Goal: Task Accomplishment & Management: Contribute content

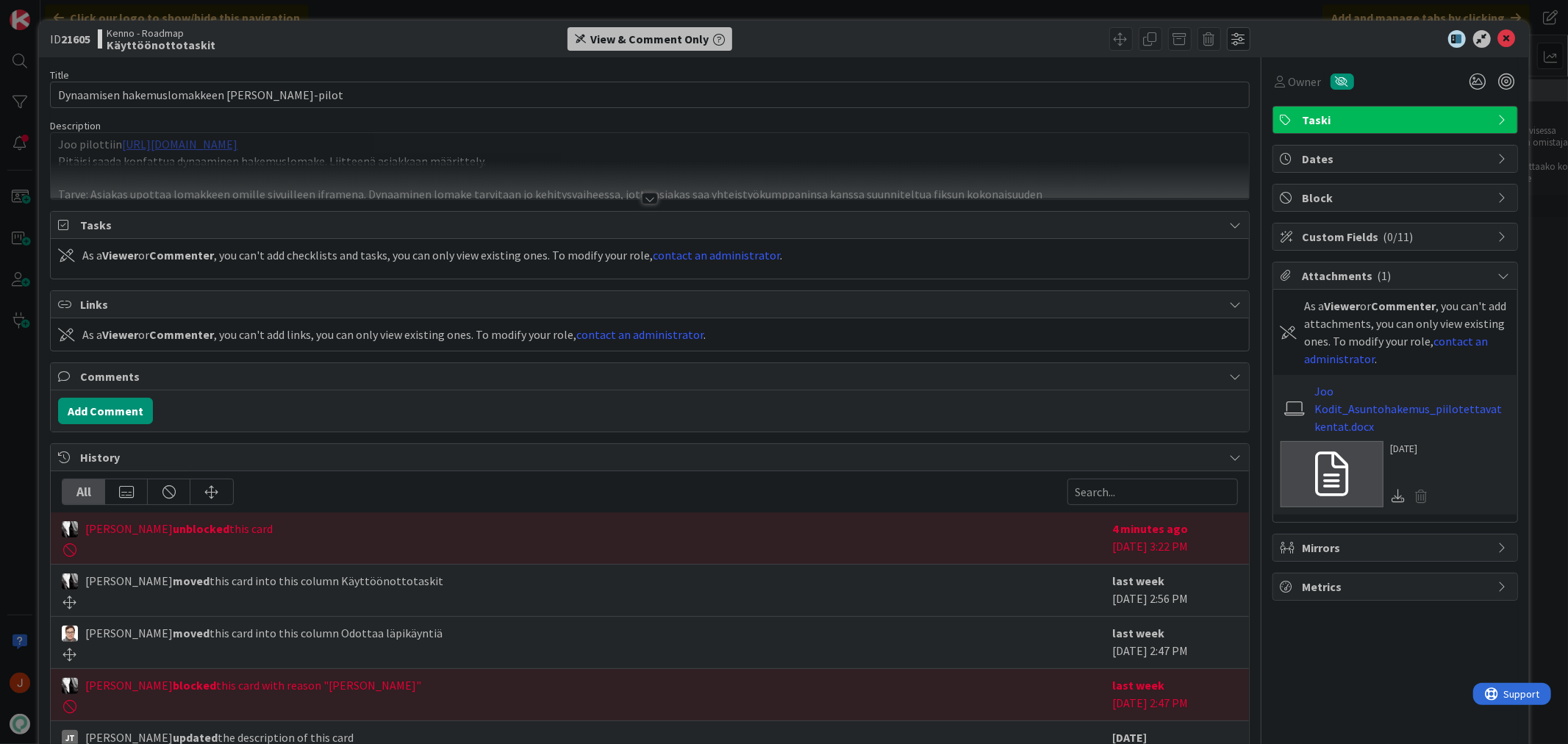
click at [647, 197] on div at bounding box center [649, 199] width 16 height 12
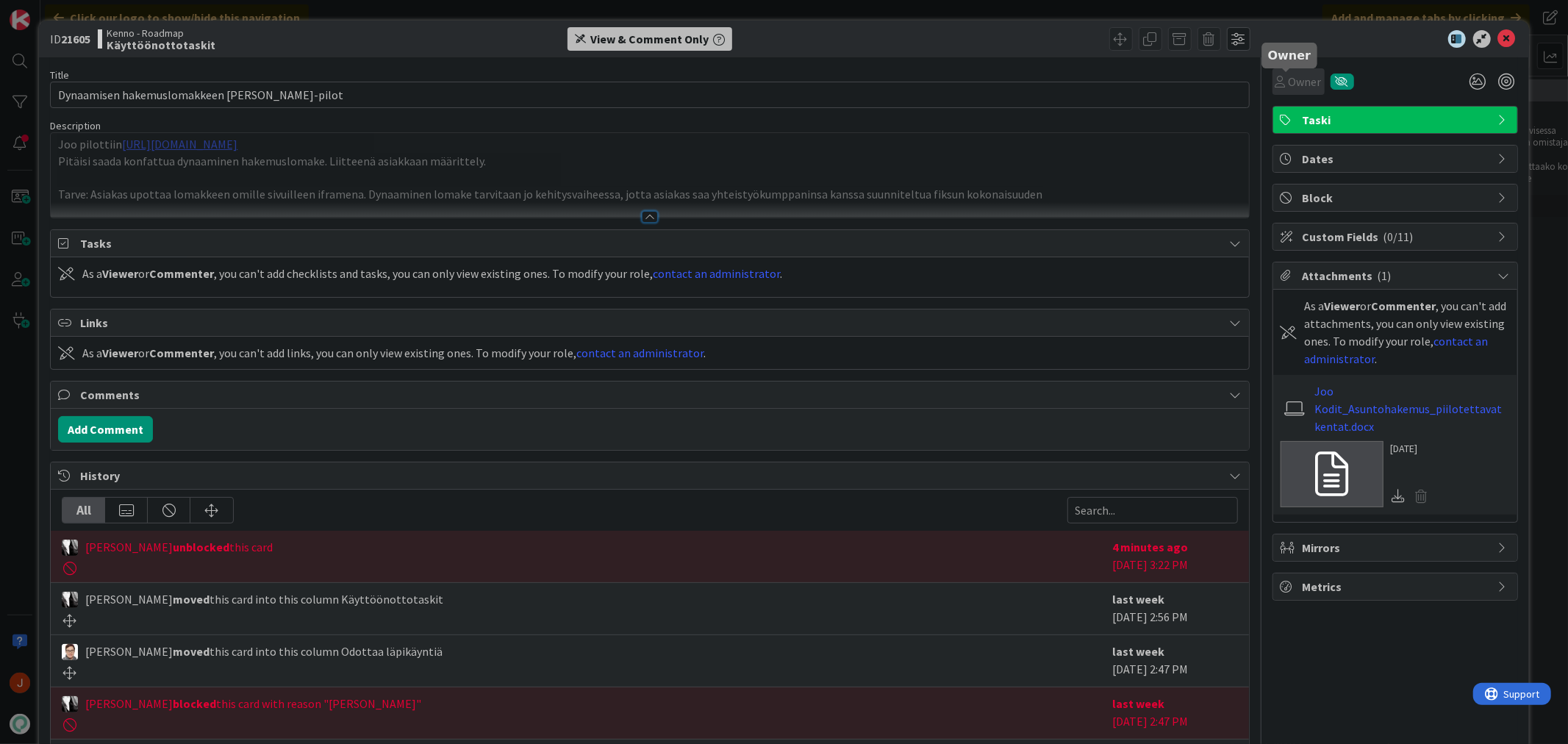
click at [1291, 80] on span "Owner" at bounding box center [1306, 81] width 33 height 18
click at [1289, 76] on span "Owner" at bounding box center [1306, 81] width 33 height 18
click at [653, 33] on div "View & Comment Only" at bounding box center [650, 38] width 119 height 18
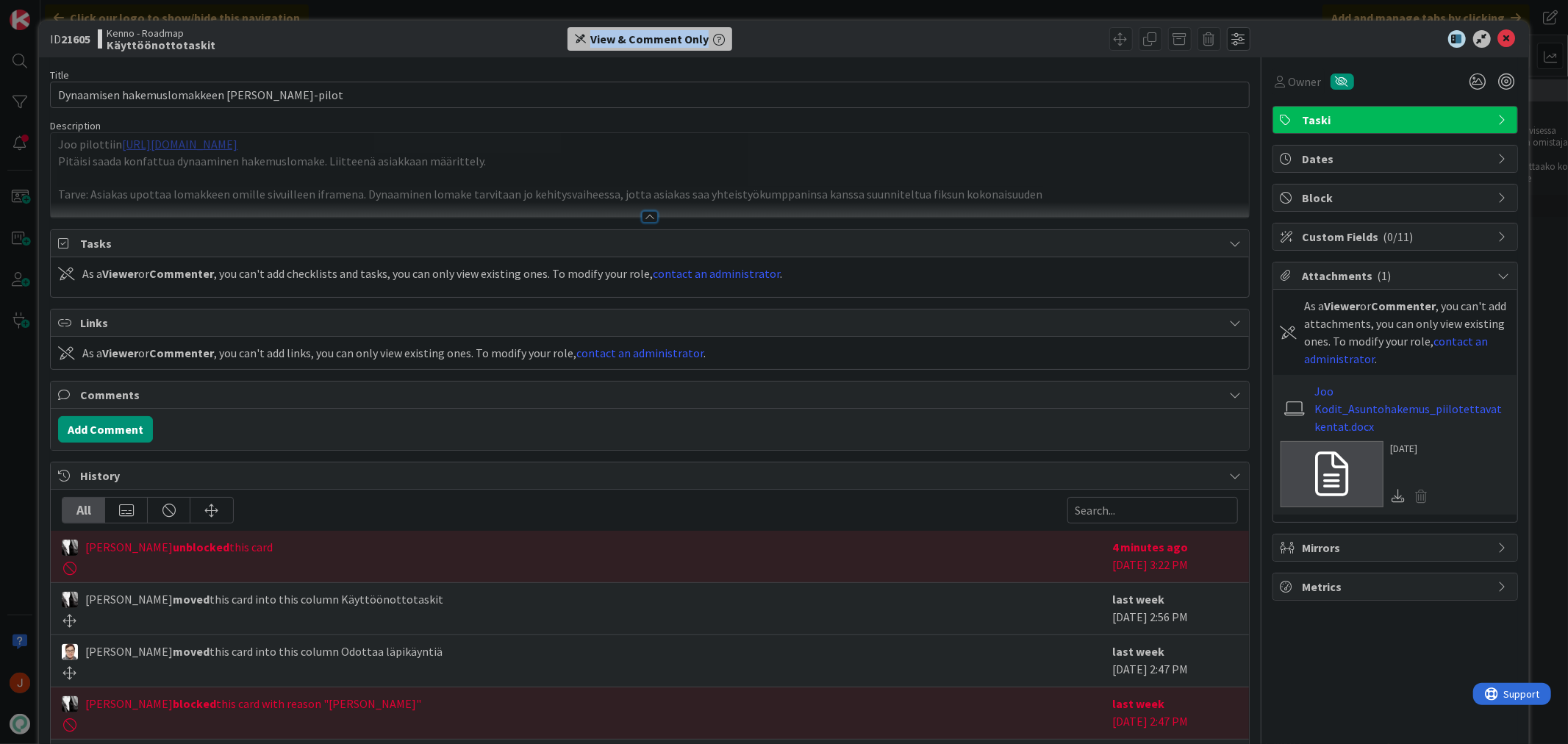
click at [799, 37] on div "View & Comment Only" at bounding box center [650, 38] width 395 height 23
drag, startPoint x: 700, startPoint y: 33, endPoint x: 574, endPoint y: 37, distance: 126.1
click at [574, 37] on div "View & Comment Only" at bounding box center [650, 38] width 165 height 23
copy div "View & Comment Only"
click at [713, 34] on icon "button" at bounding box center [719, 39] width 12 height 12
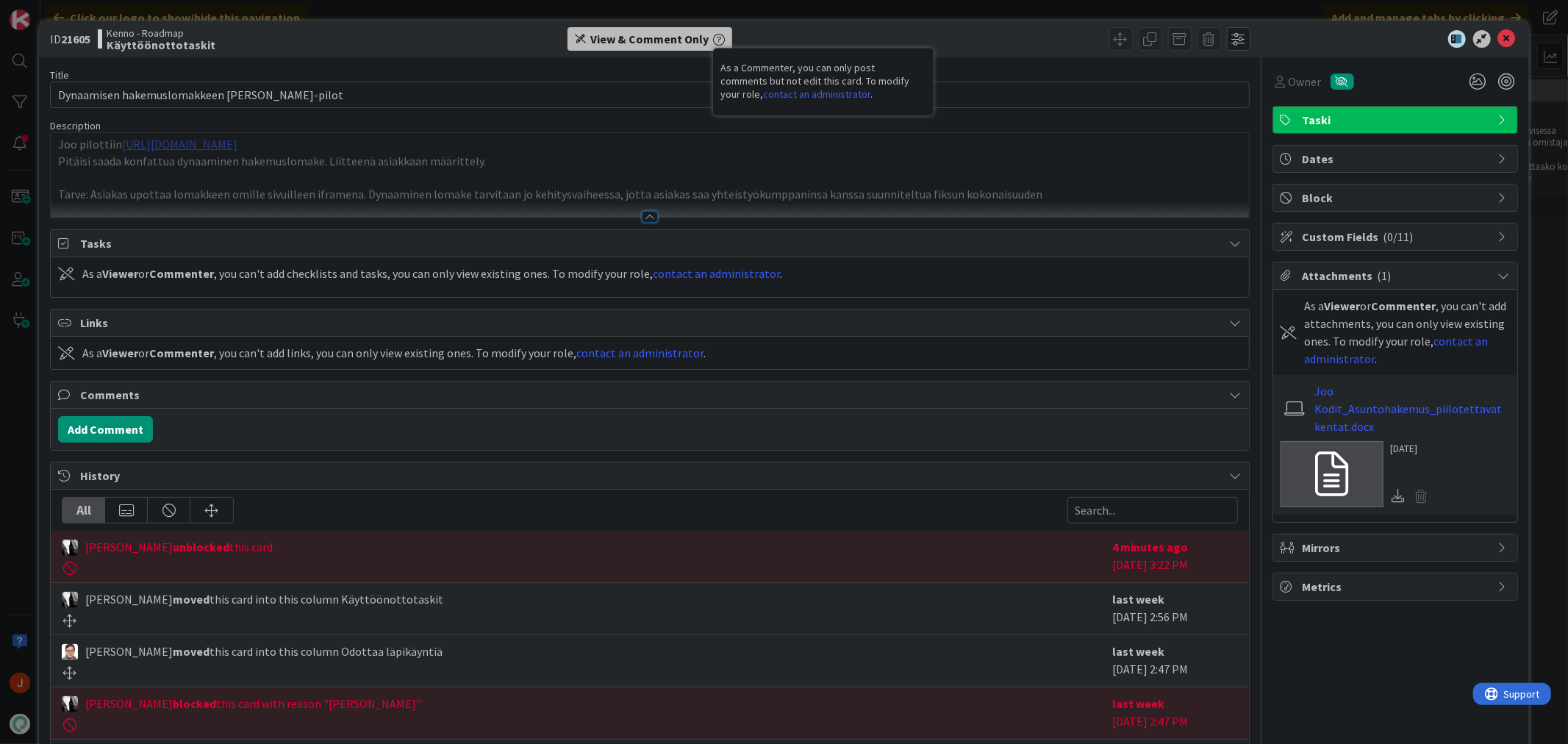
click at [803, 33] on div "View & Comment Only As a Commenter, you can only post comments but not edit thi…" at bounding box center [650, 38] width 395 height 23
click at [85, 43] on b "21605" at bounding box center [76, 39] width 30 height 15
click at [83, 40] on b "21605" at bounding box center [76, 39] width 30 height 15
copy b "21605"
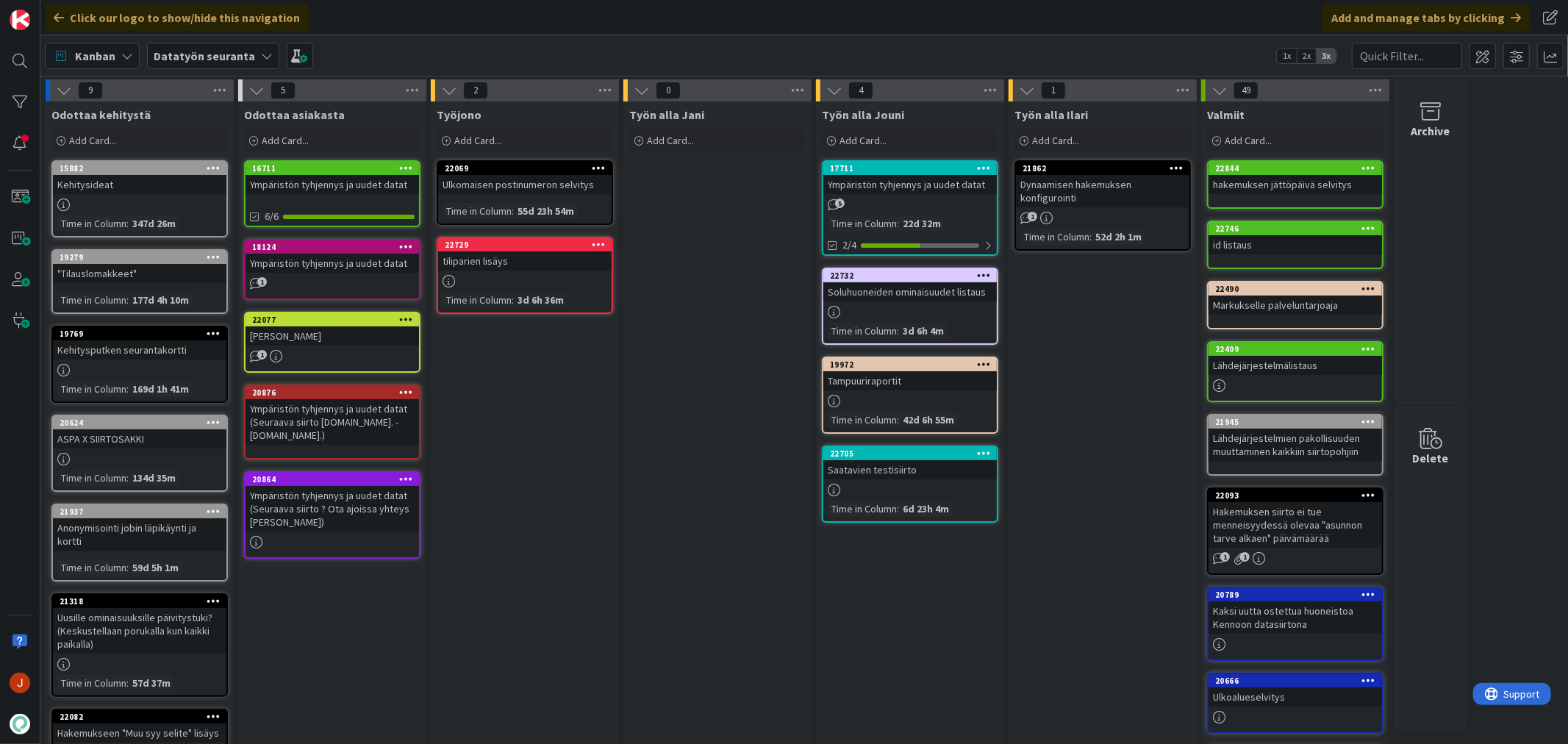
click at [261, 52] on icon at bounding box center [266, 56] width 12 height 12
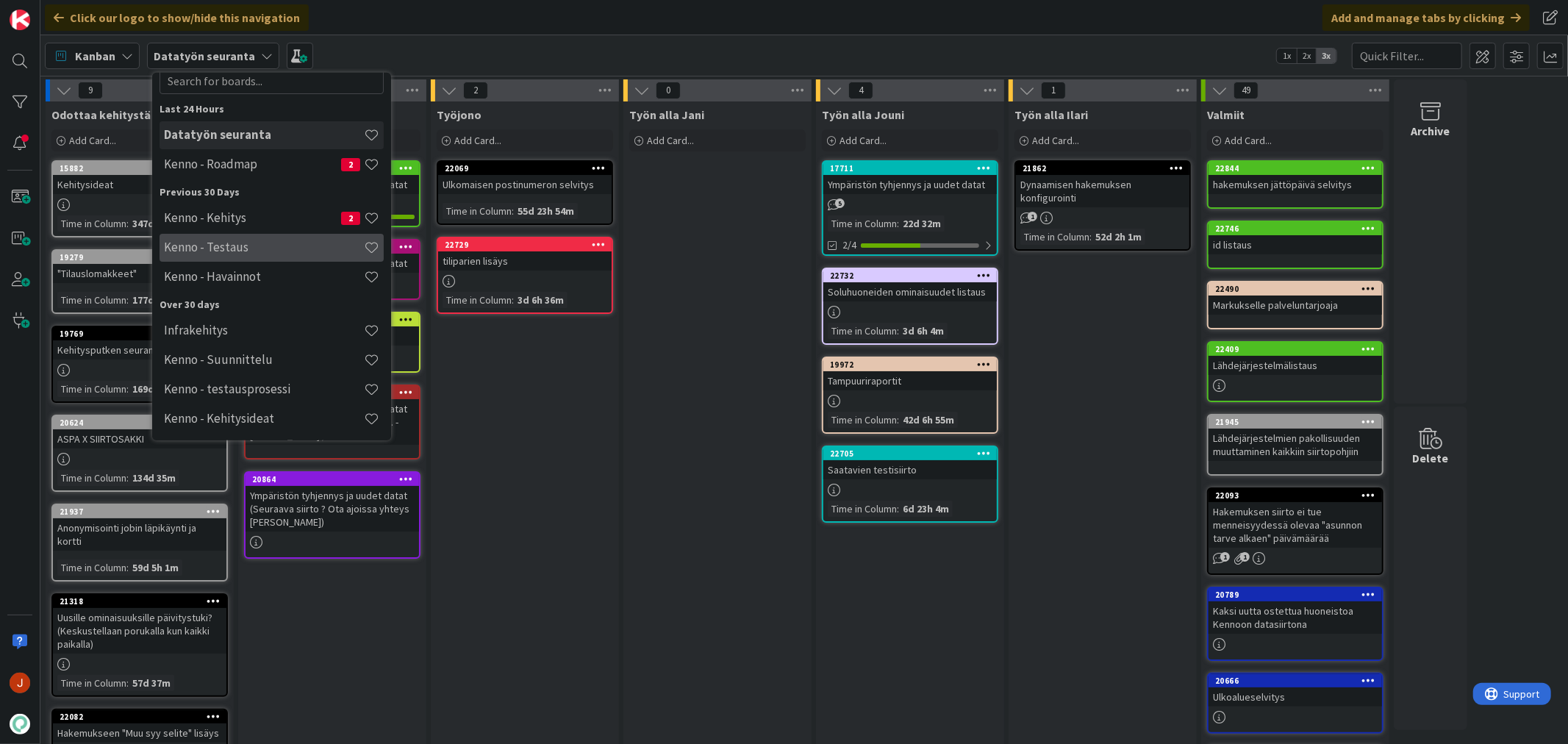
scroll to position [47, 0]
click at [644, 212] on div "Työn alla Jani Add Card..." at bounding box center [717, 551] width 188 height 901
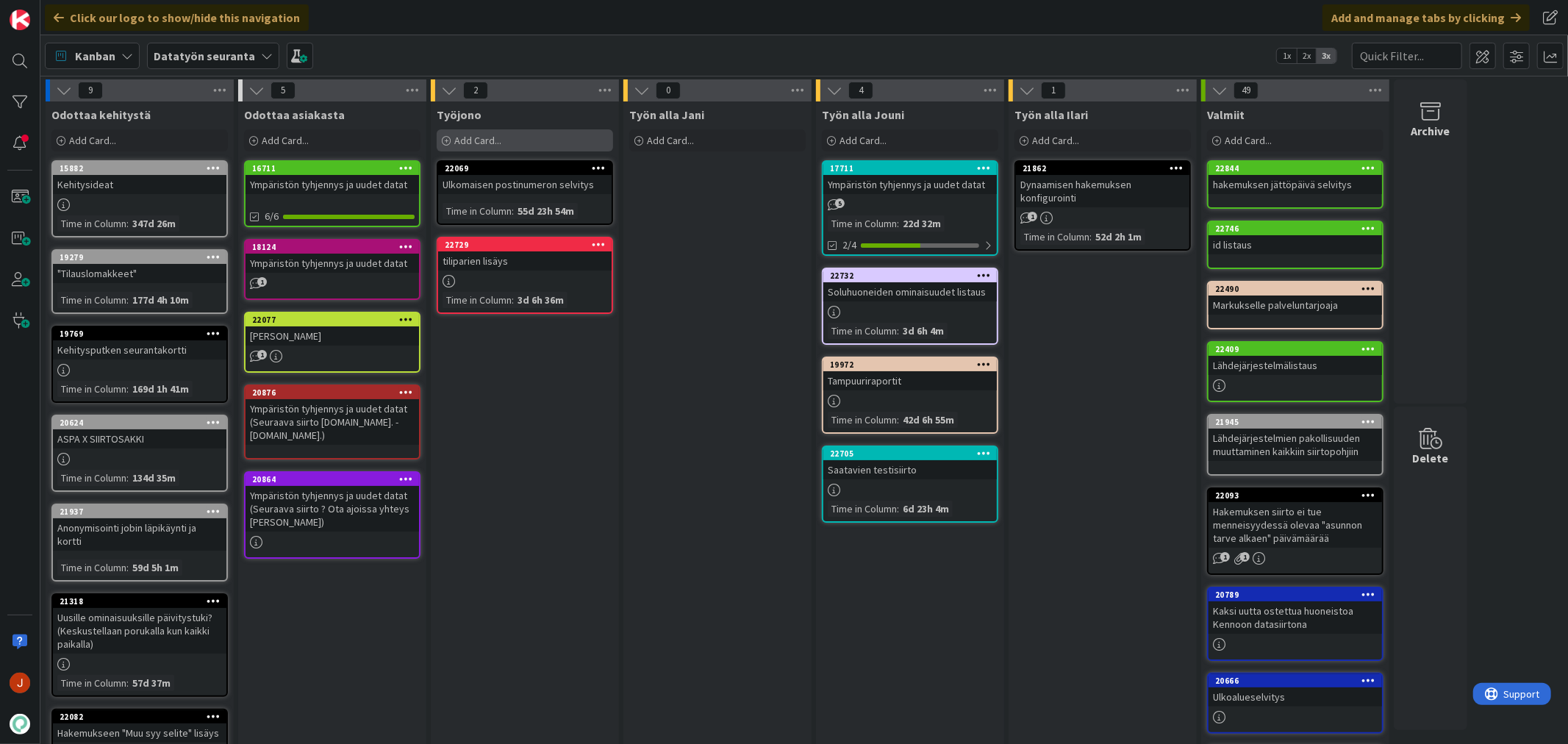
click at [568, 140] on div "Add Card..." at bounding box center [525, 141] width 176 height 22
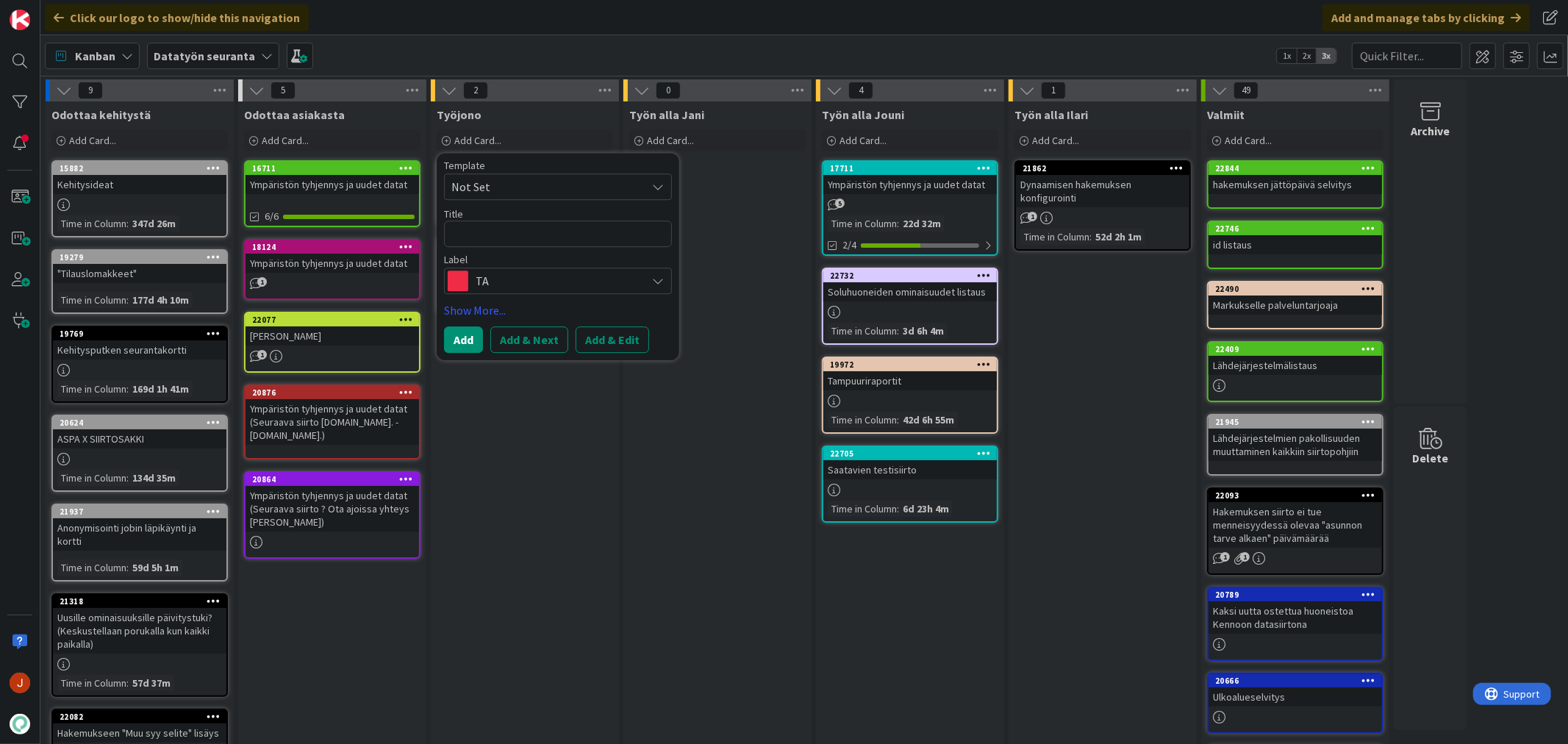
click at [508, 233] on textarea at bounding box center [558, 234] width 228 height 27
type textarea "x"
type textarea "21605"
click at [531, 282] on span "TA" at bounding box center [557, 281] width 163 height 20
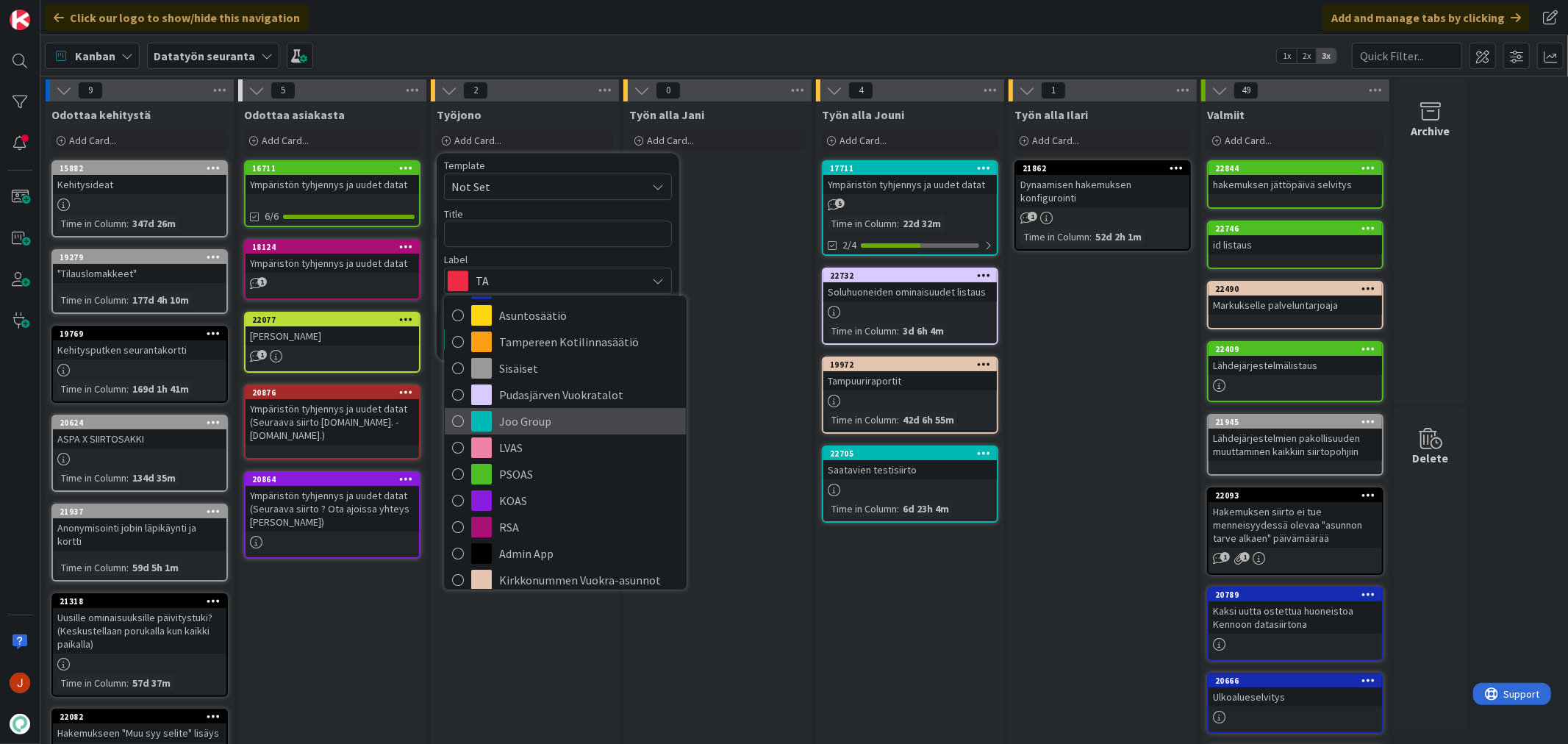
scroll to position [82, 0]
click at [555, 417] on span "Joo Group" at bounding box center [588, 419] width 179 height 22
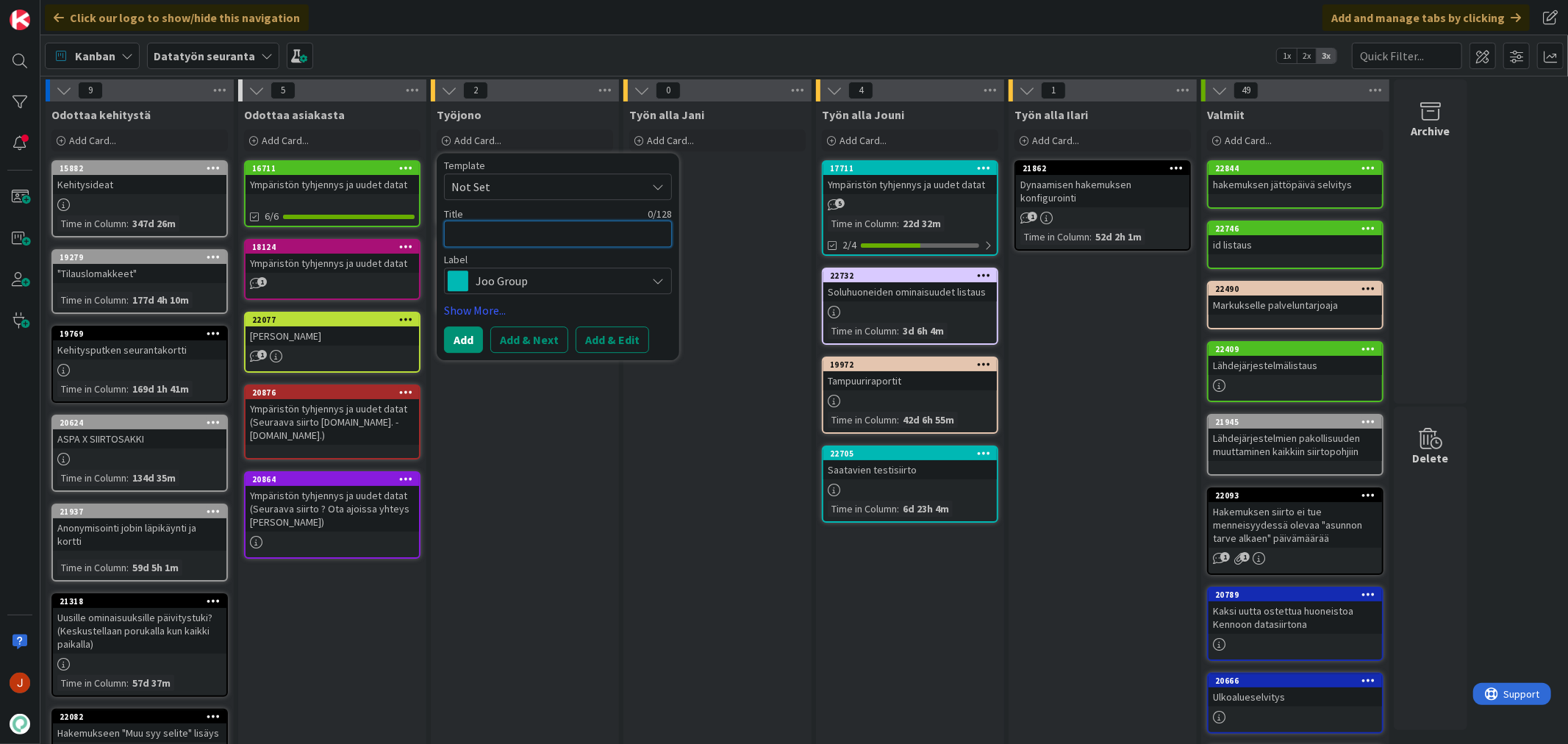
click at [519, 222] on textarea at bounding box center [558, 234] width 228 height 27
click at [513, 226] on textarea at bounding box center [558, 234] width 228 height 27
paste textarea "21605"
type textarea "x"
type textarea "21605"
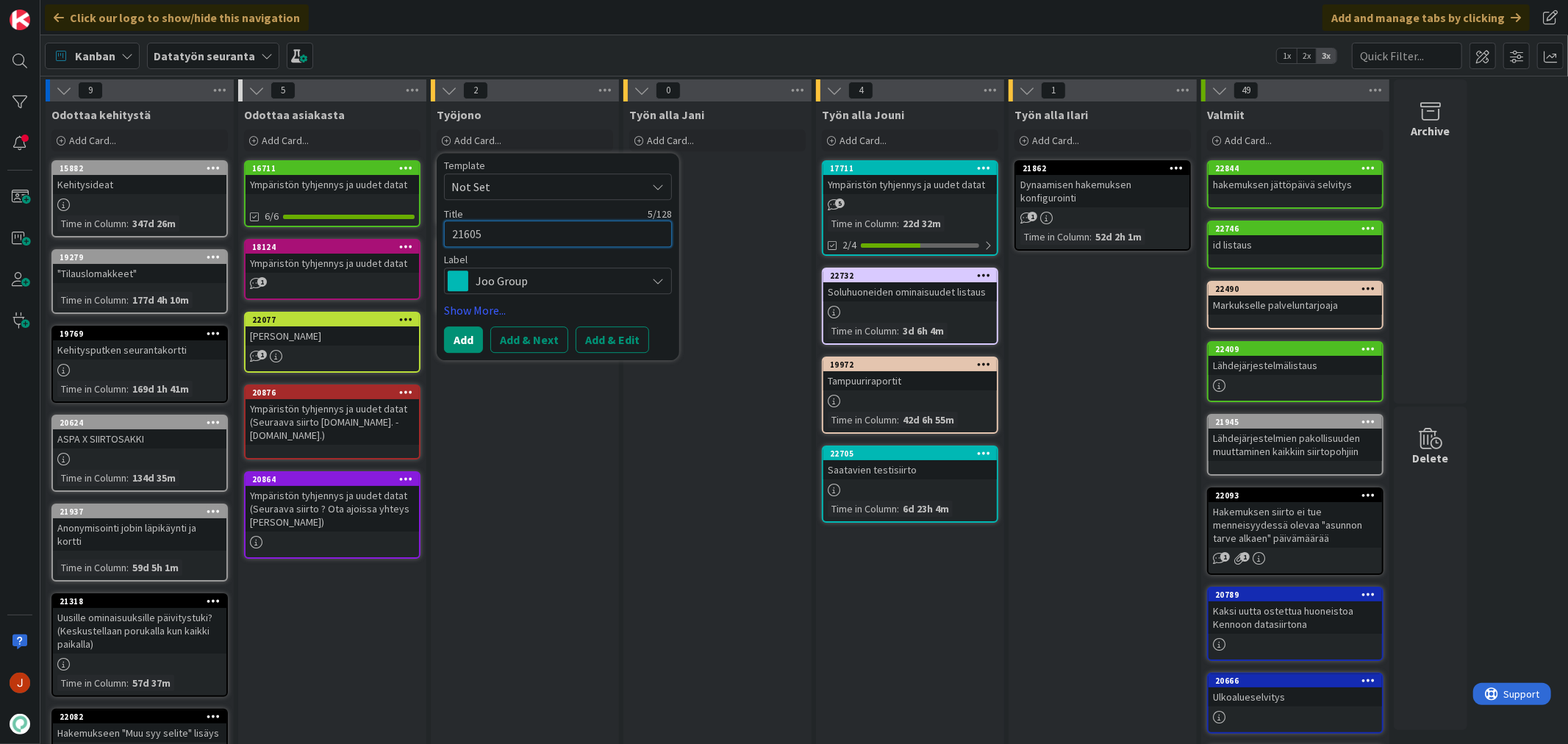
type textarea "x"
type textarea "21605"
type textarea "x"
type textarea "21605 k"
type textarea "x"
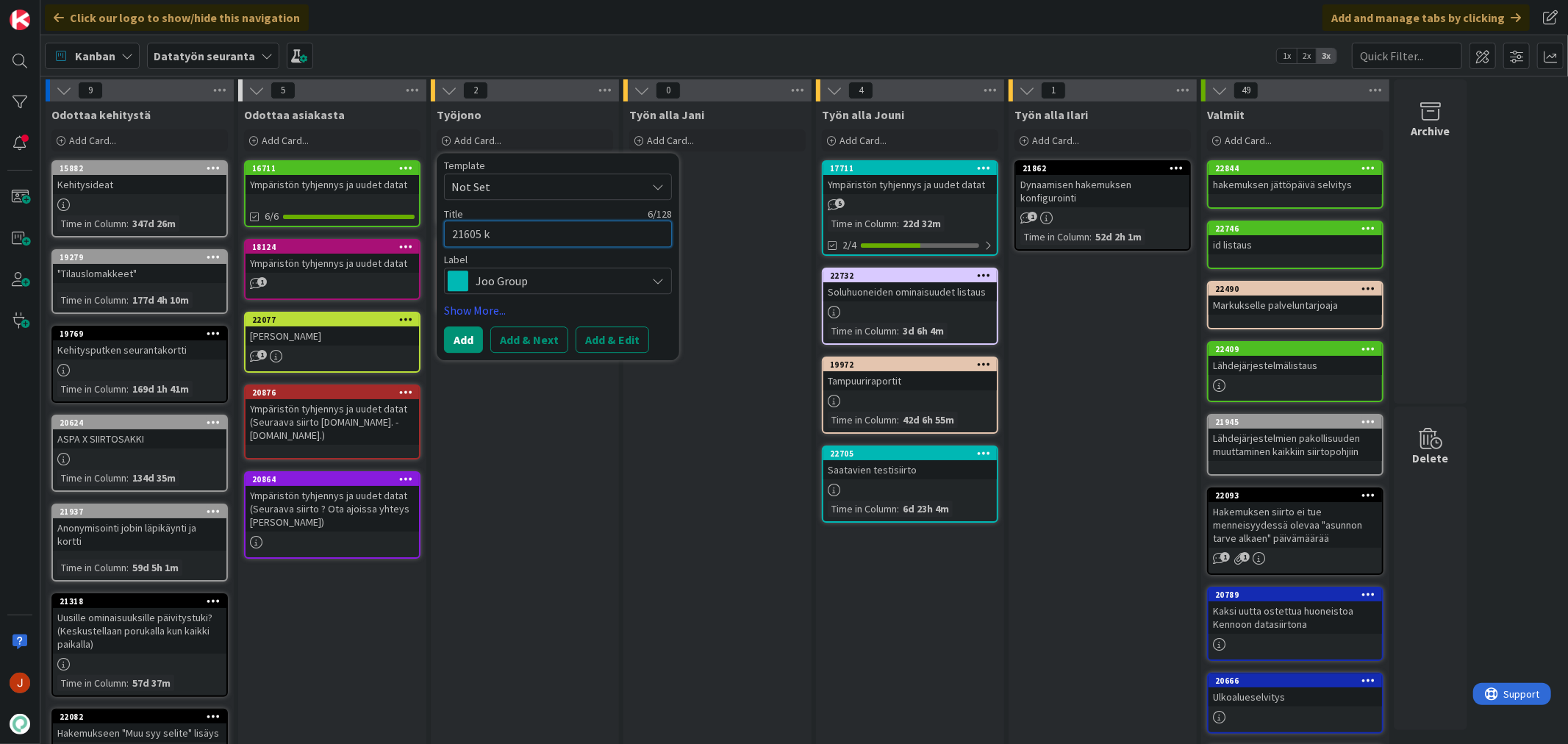
type textarea "21605 ko"
type textarea "x"
type textarea "21605 kor"
type textarea "x"
type textarea "21605 kort"
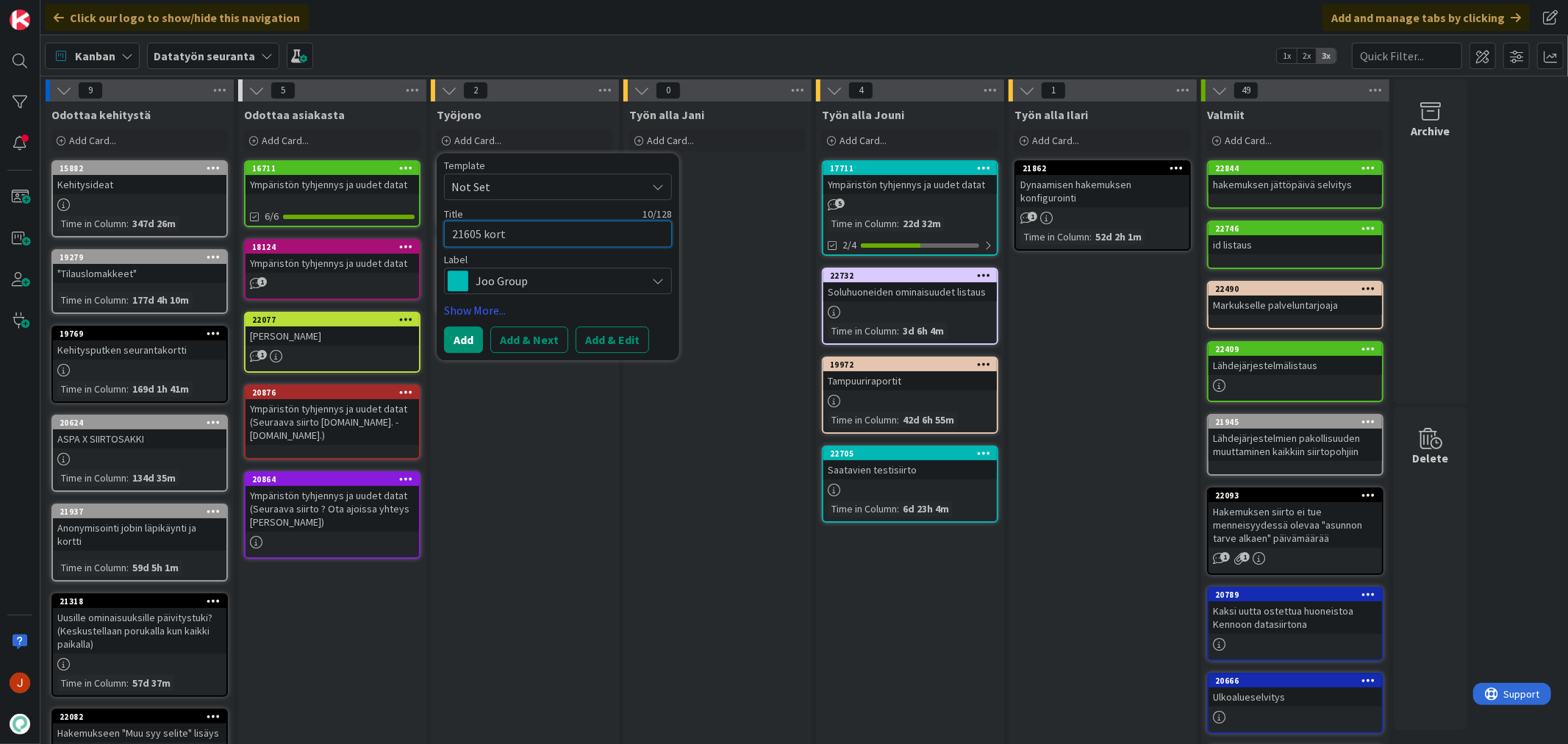
type textarea "x"
type textarea "21605 korti"
type textarea "x"
type textarea "21605 kortin"
type textarea "x"
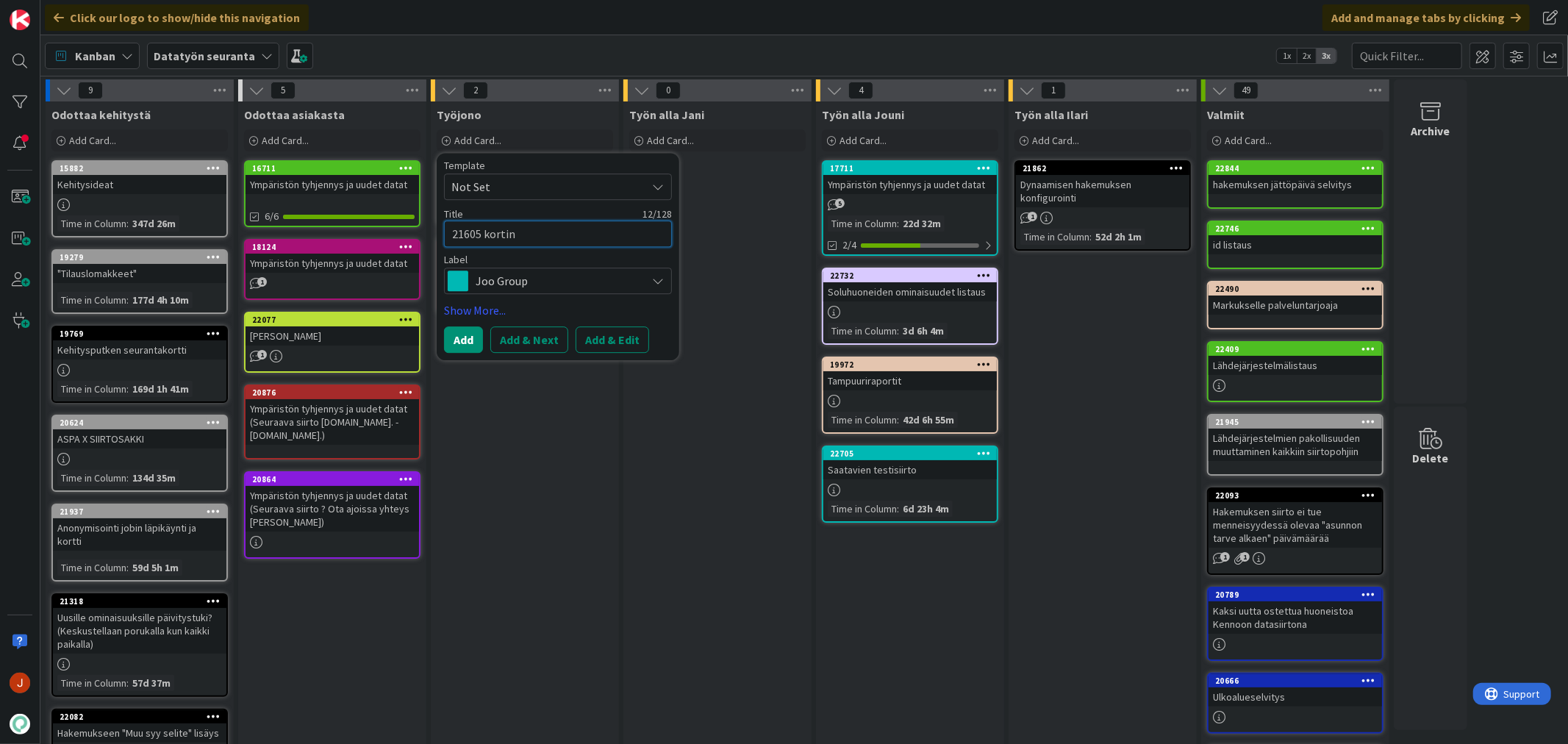
type textarea "21605 kortin"
type textarea "x"
type textarea "21605 kortin h"
type textarea "x"
type textarea "21605 kortin ho"
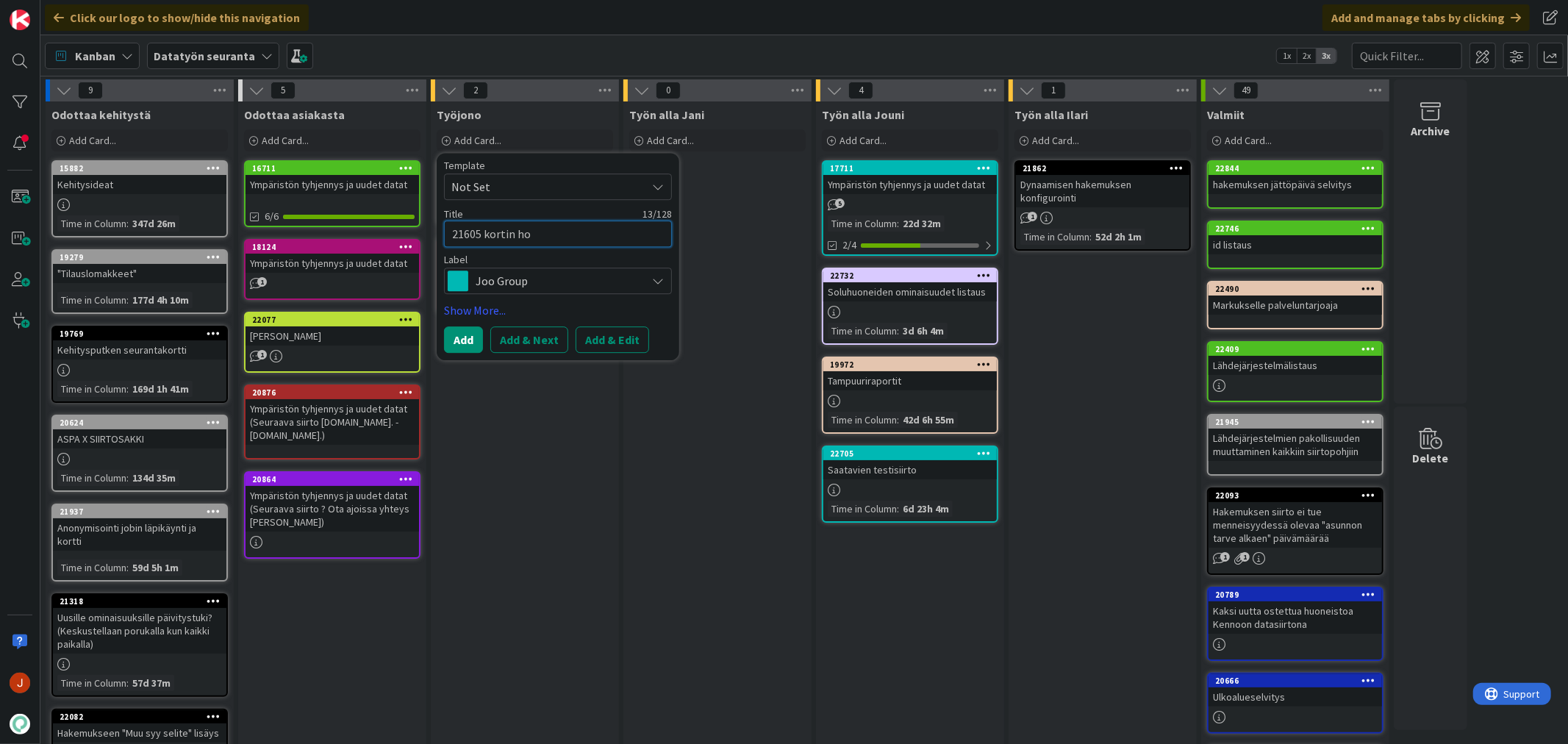
type textarea "x"
type textarea "21605 kortin hoi"
type textarea "x"
type textarea "21605 kortin hoit"
type textarea "x"
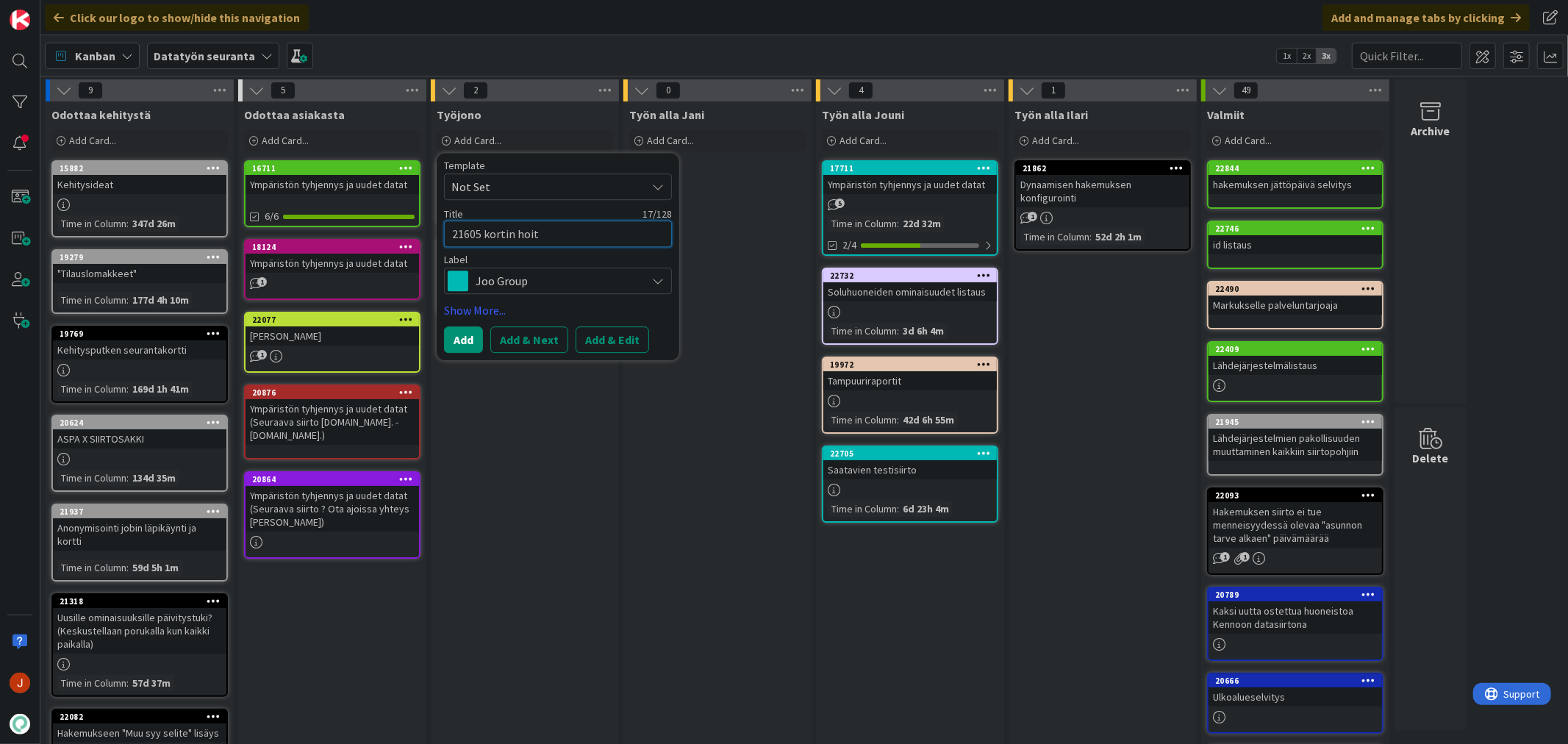
type textarea "21605 kortin hoita"
type textarea "x"
type textarea "21605 kortin hoitam"
type textarea "x"
type textarea "21605 kortin hoitami"
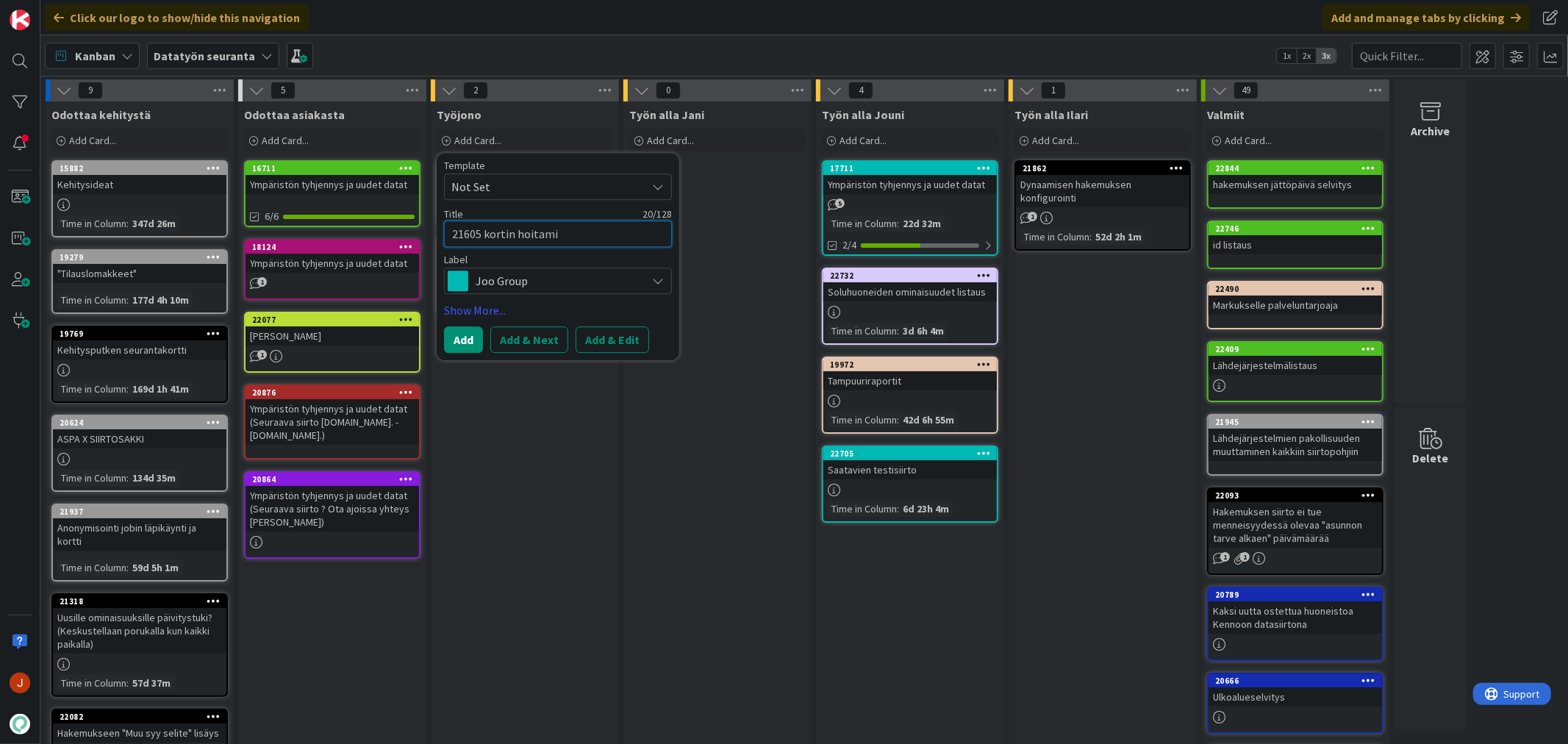
type textarea "x"
type textarea "21605 kortin hoitamie"
type textarea "x"
type textarea "21605 kortin hoitamien"
type textarea "x"
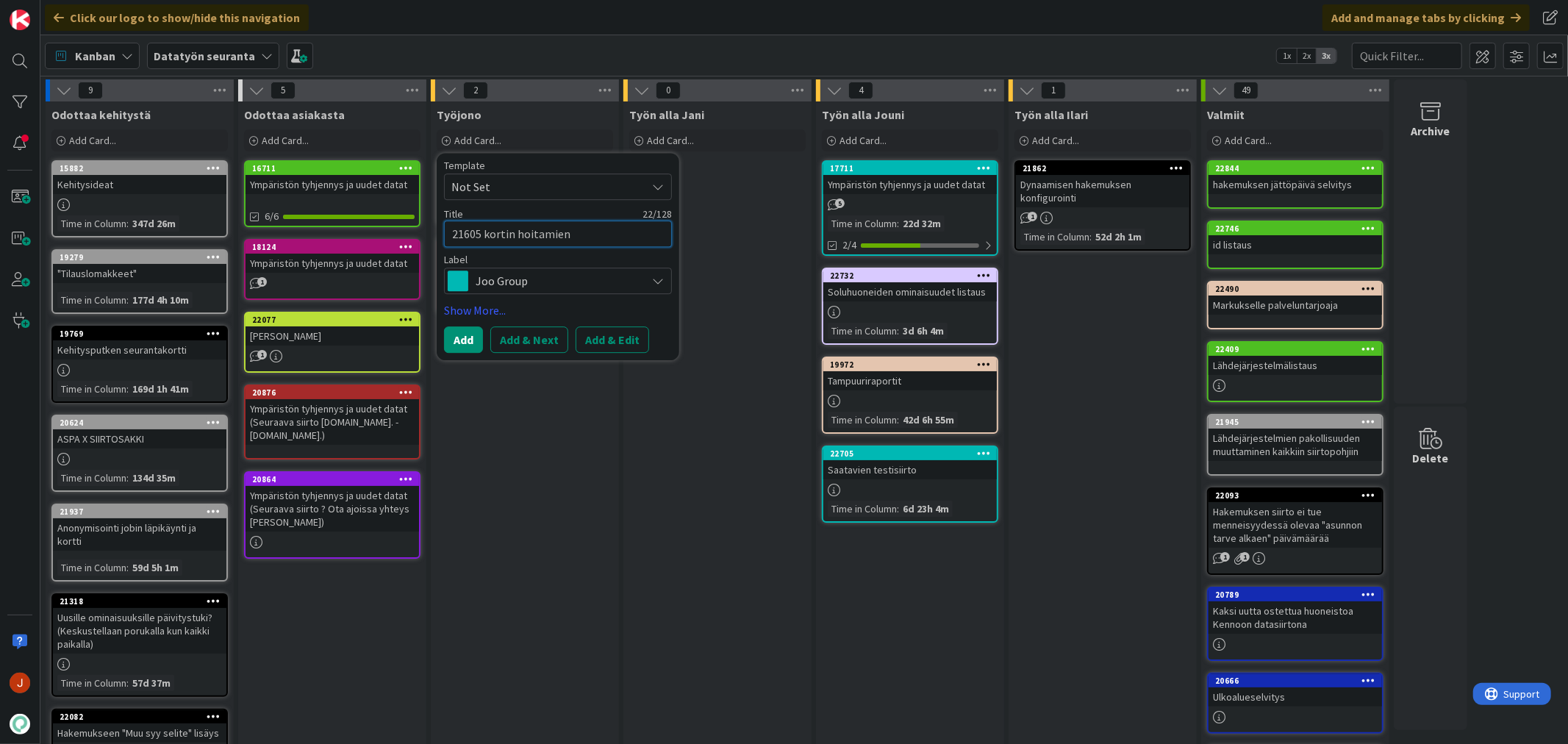
type textarea "21605 kortin hoitamienn"
type textarea "x"
type textarea "21605 kortin hoitamien"
type textarea "x"
type textarea "21605 kortin"
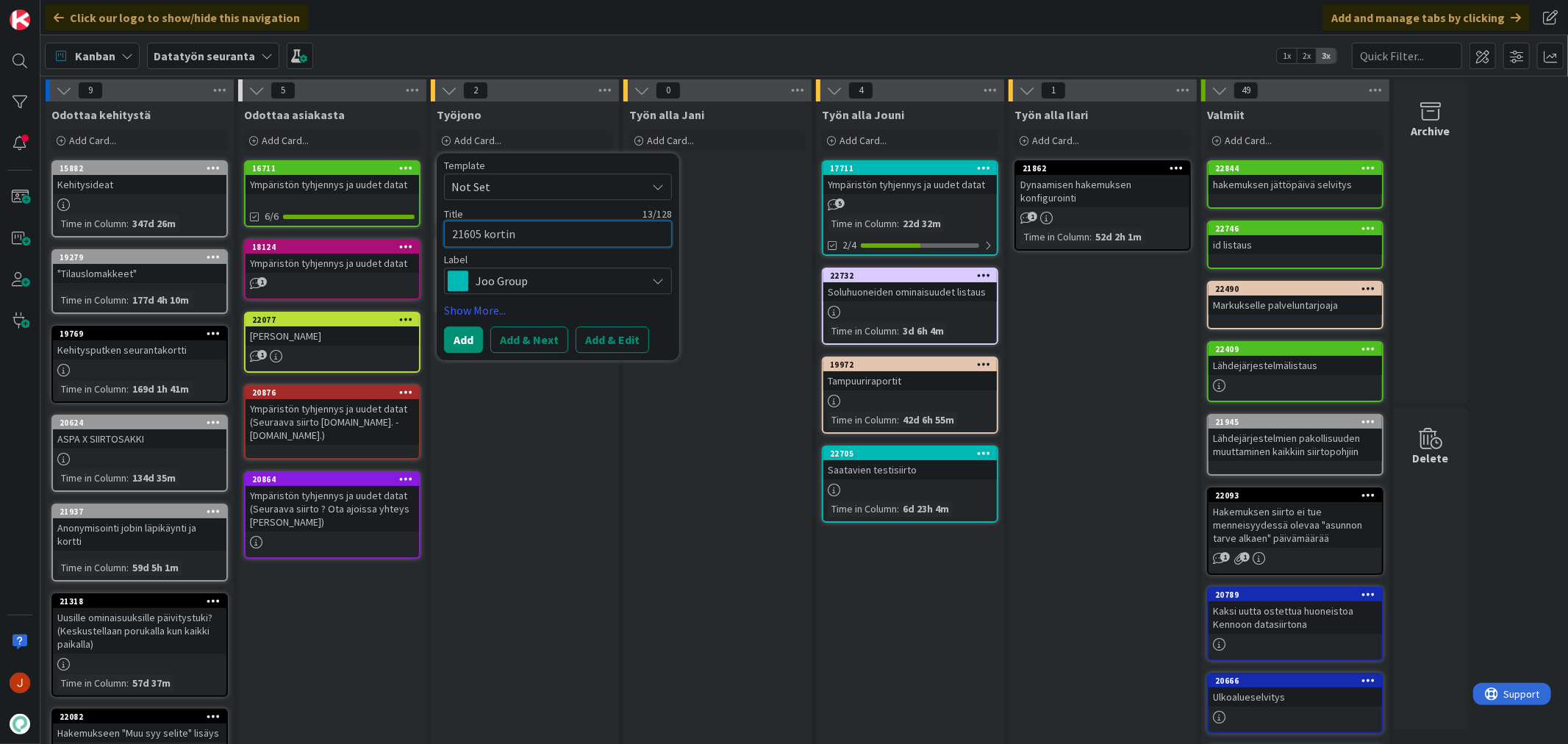
type textarea "x"
type textarea "21605"
type textarea "x"
type textarea "21605 t"
type textarea "x"
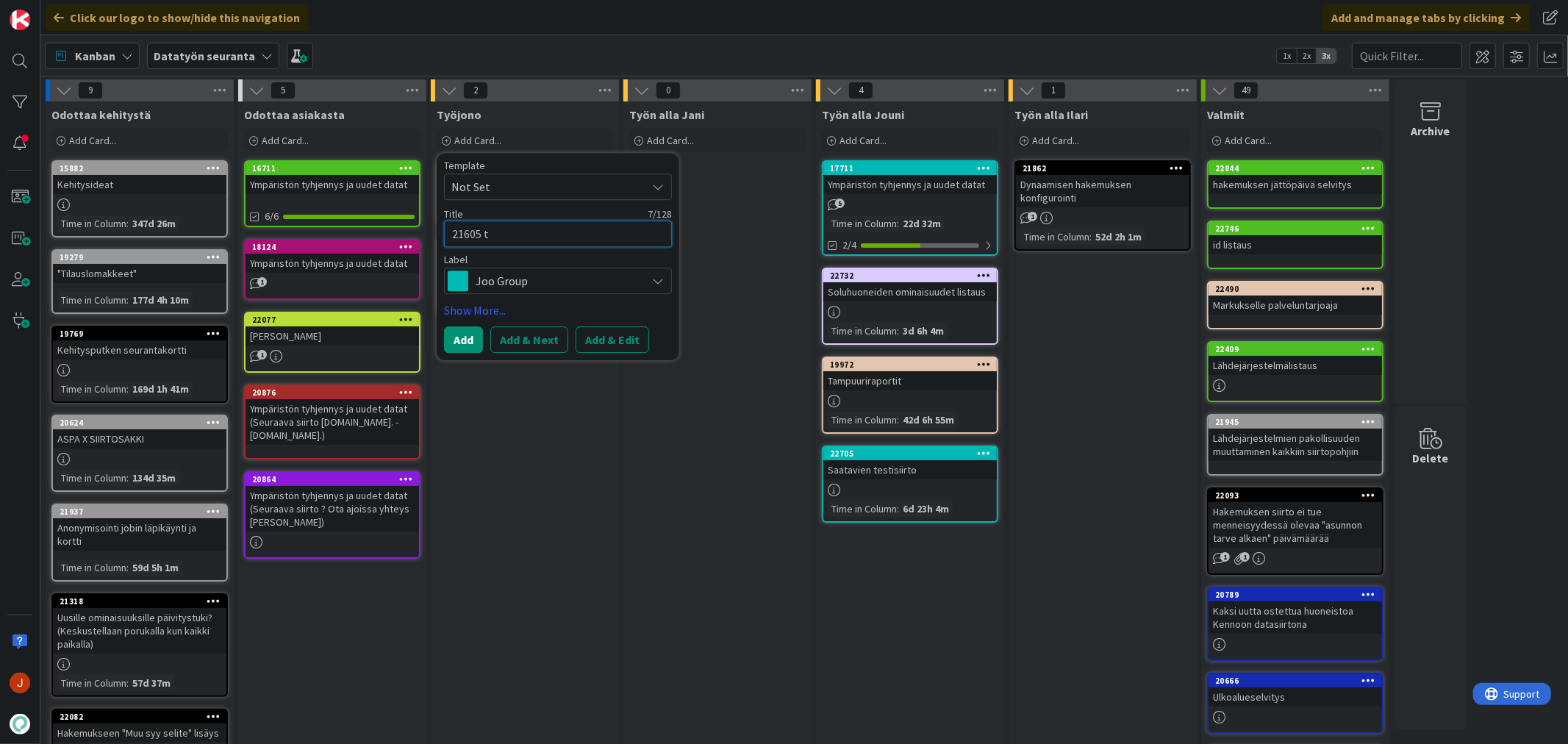
type textarea "21605 to"
type textarea "x"
type textarea "21605 toi"
type textarea "x"
type textarea "21605 toin"
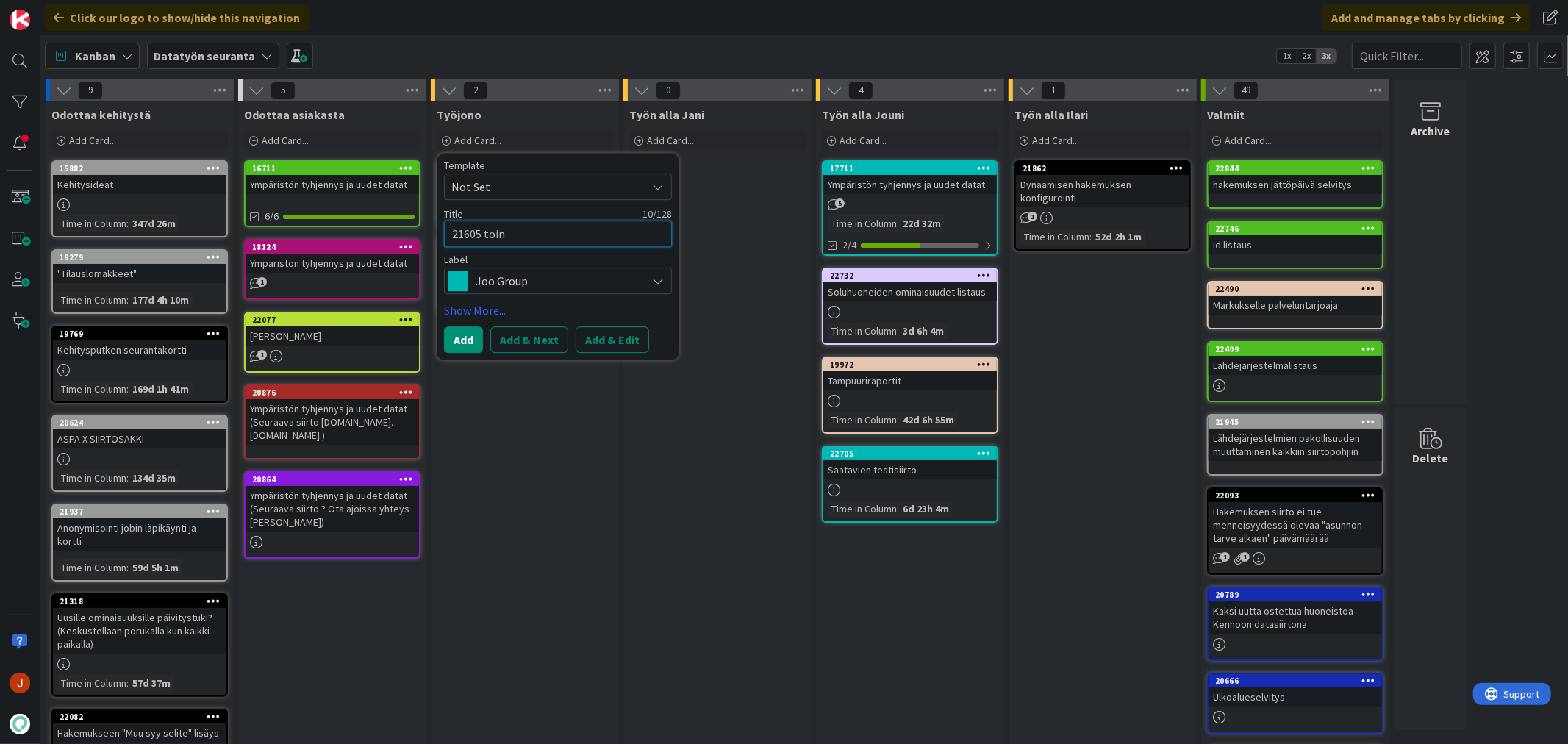
type textarea "x"
type textarea "21605 toi"
type textarea "x"
type textarea "21605 tois"
type textarea "x"
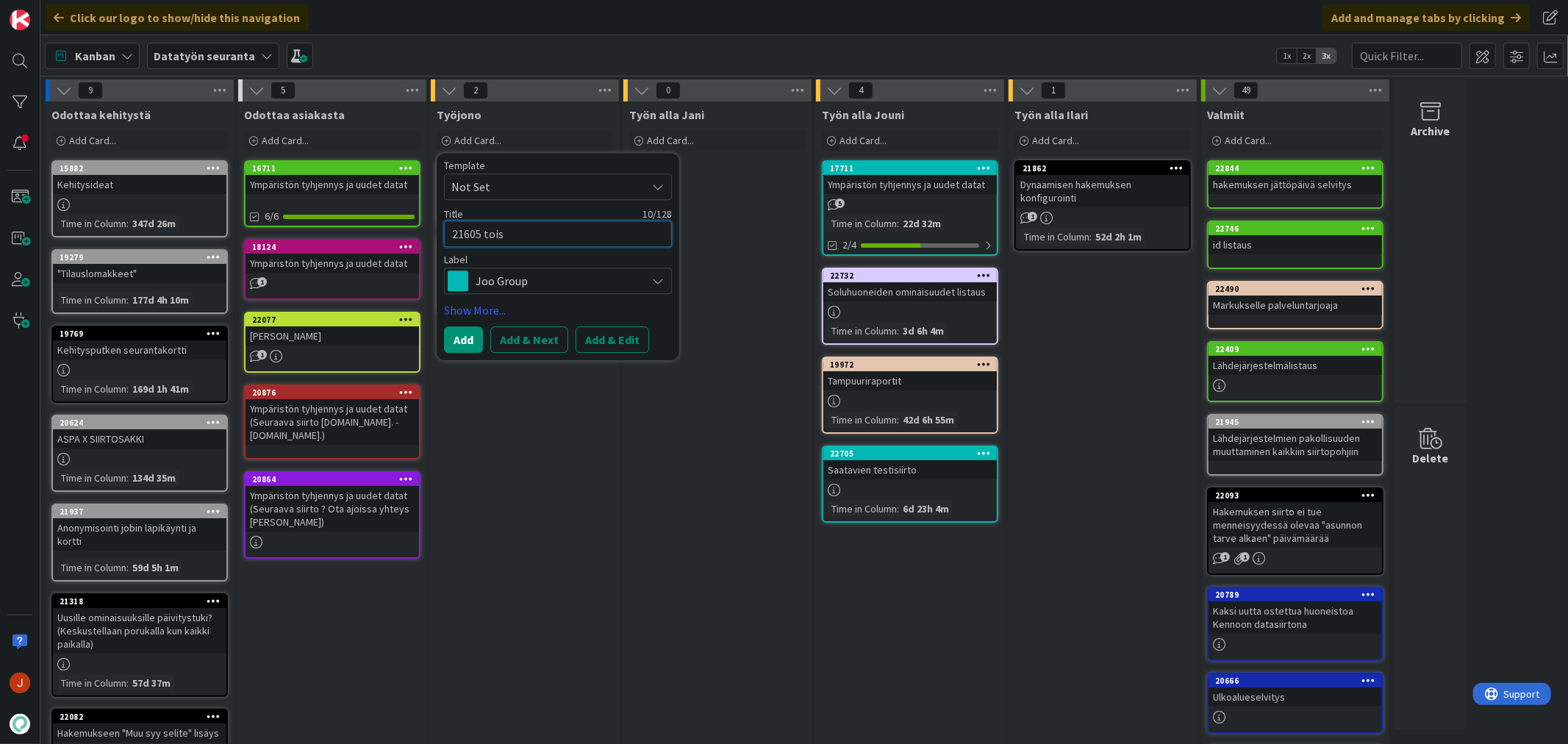
type textarea "21605 toise"
type textarea "x"
type textarea "21605 toisen"
type textarea "x"
type textarea "21605 toisen"
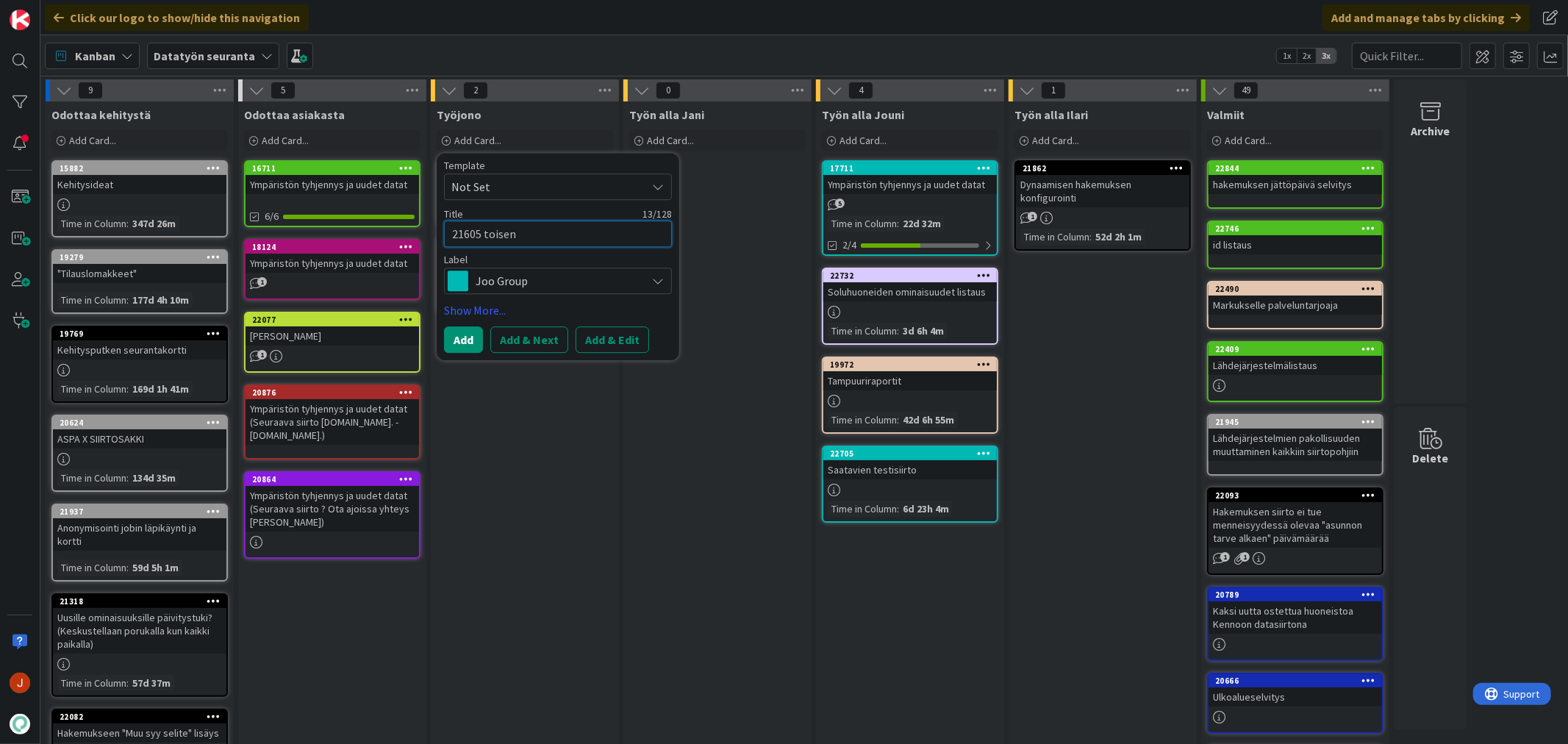
type textarea "x"
type textarea "21605"
type textarea "x"
type textarea "t"
type textarea "x"
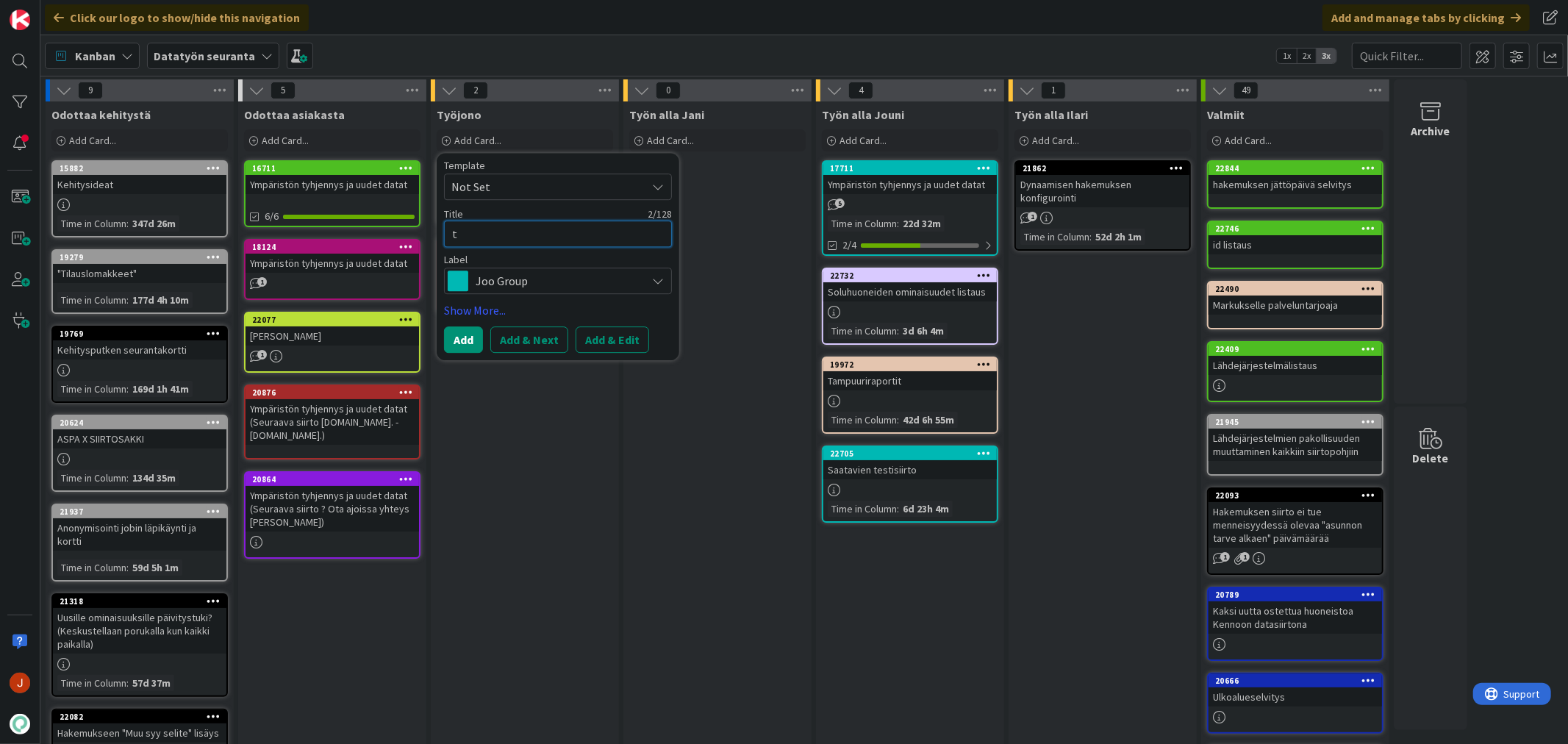
type textarea "to"
type textarea "x"
type textarea "tois"
type textarea "x"
type textarea "toise"
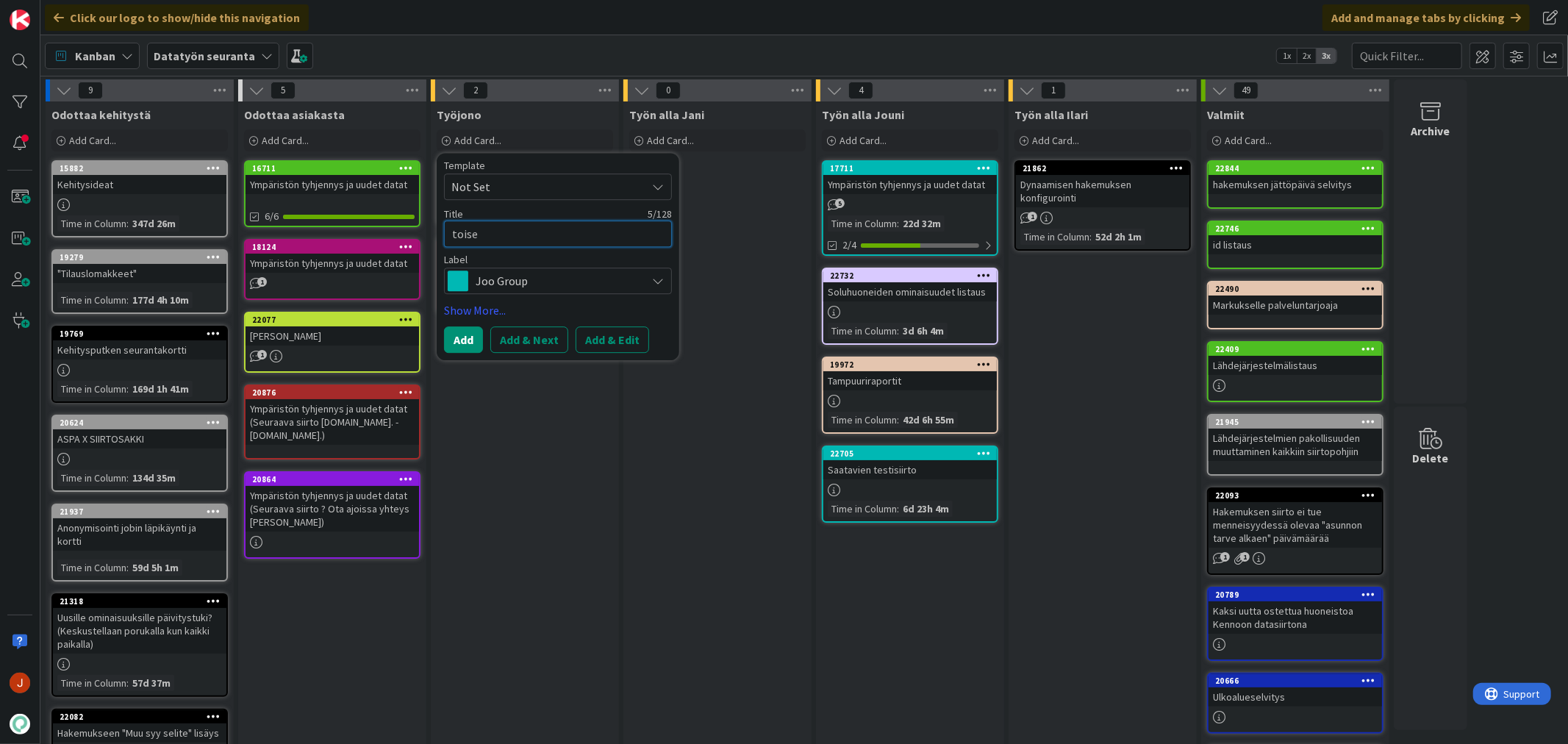
type textarea "x"
type textarea "toisen"
type textarea "x"
type textarea "toisen"
type textarea "x"
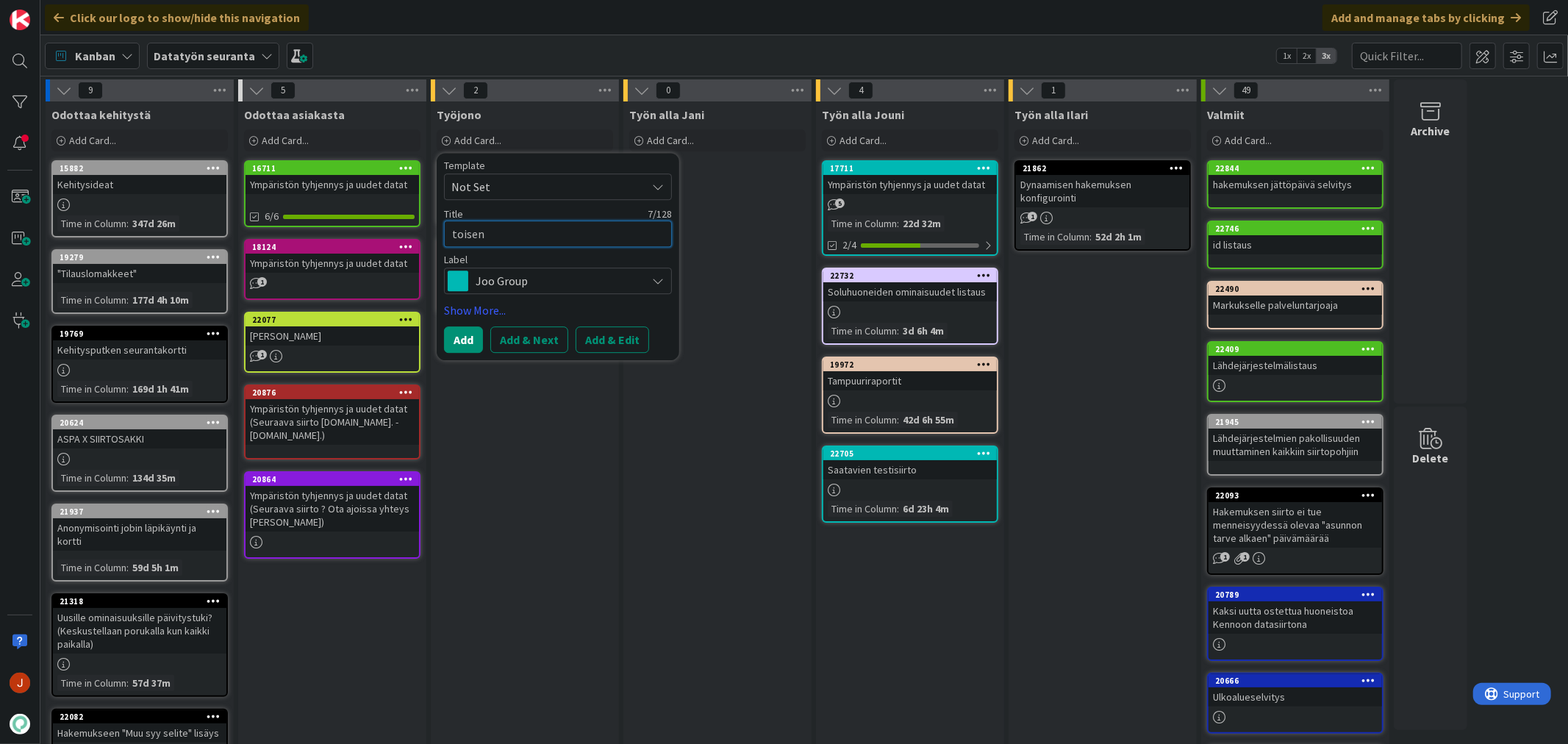
type textarea "toisen b"
type textarea "x"
type textarea "toisen bv"
type textarea "x"
type textarea "toisen b"
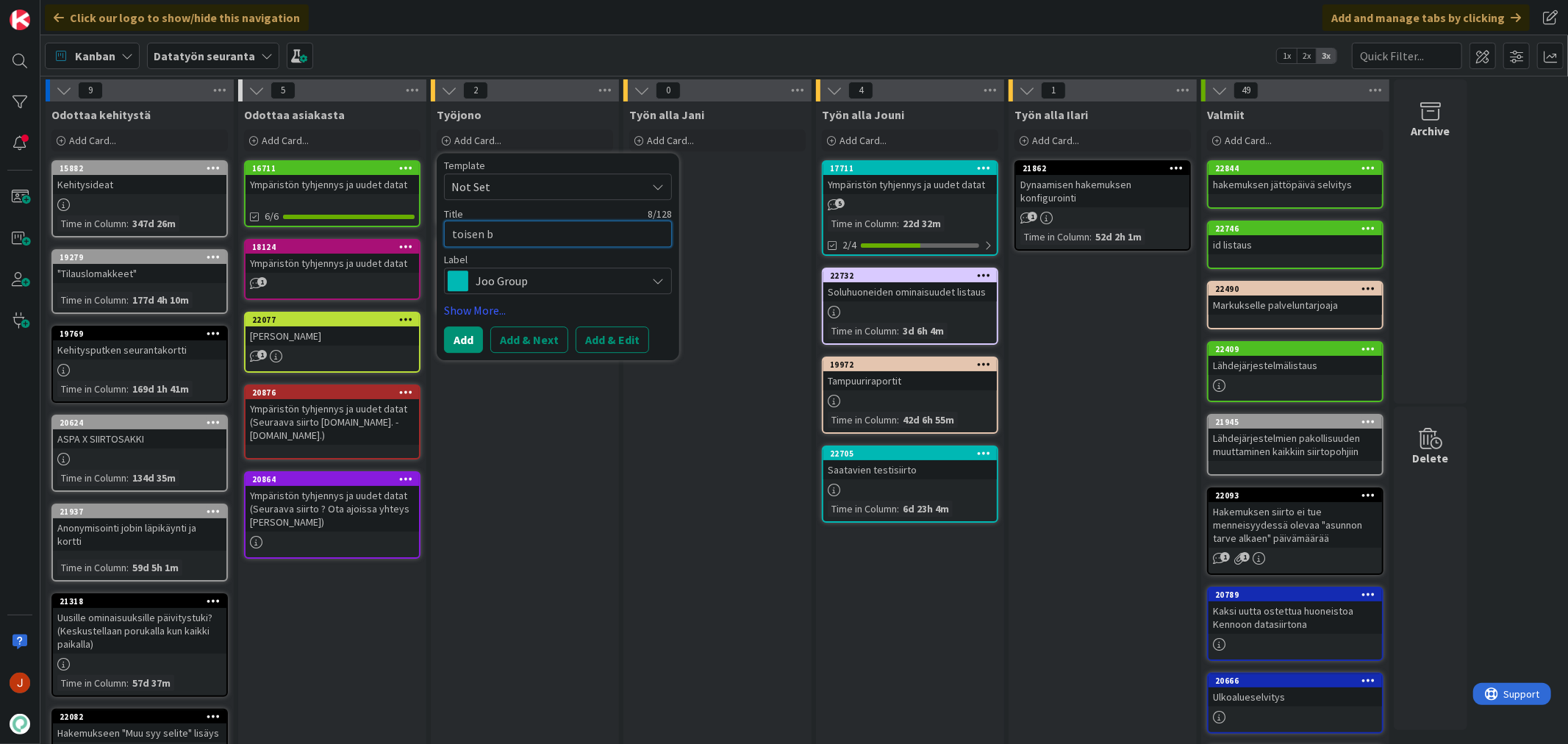
type textarea "x"
type textarea "toisen bo"
type textarea "x"
type textarea "toisen boa"
type textarea "x"
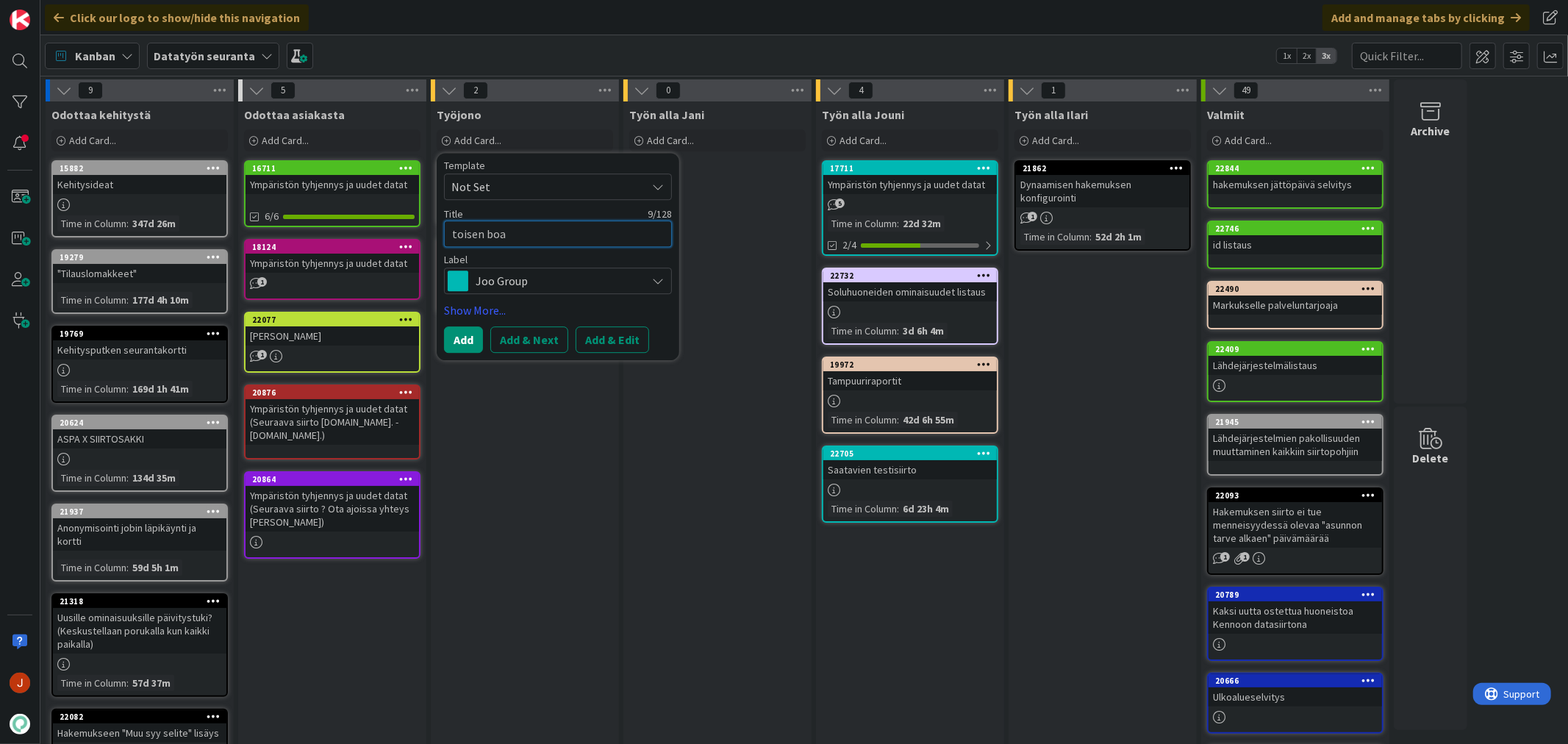
type textarea "toisen boar"
type textarea "x"
type textarea "toisen board"
type textarea "x"
type textarea "toisen boardi"
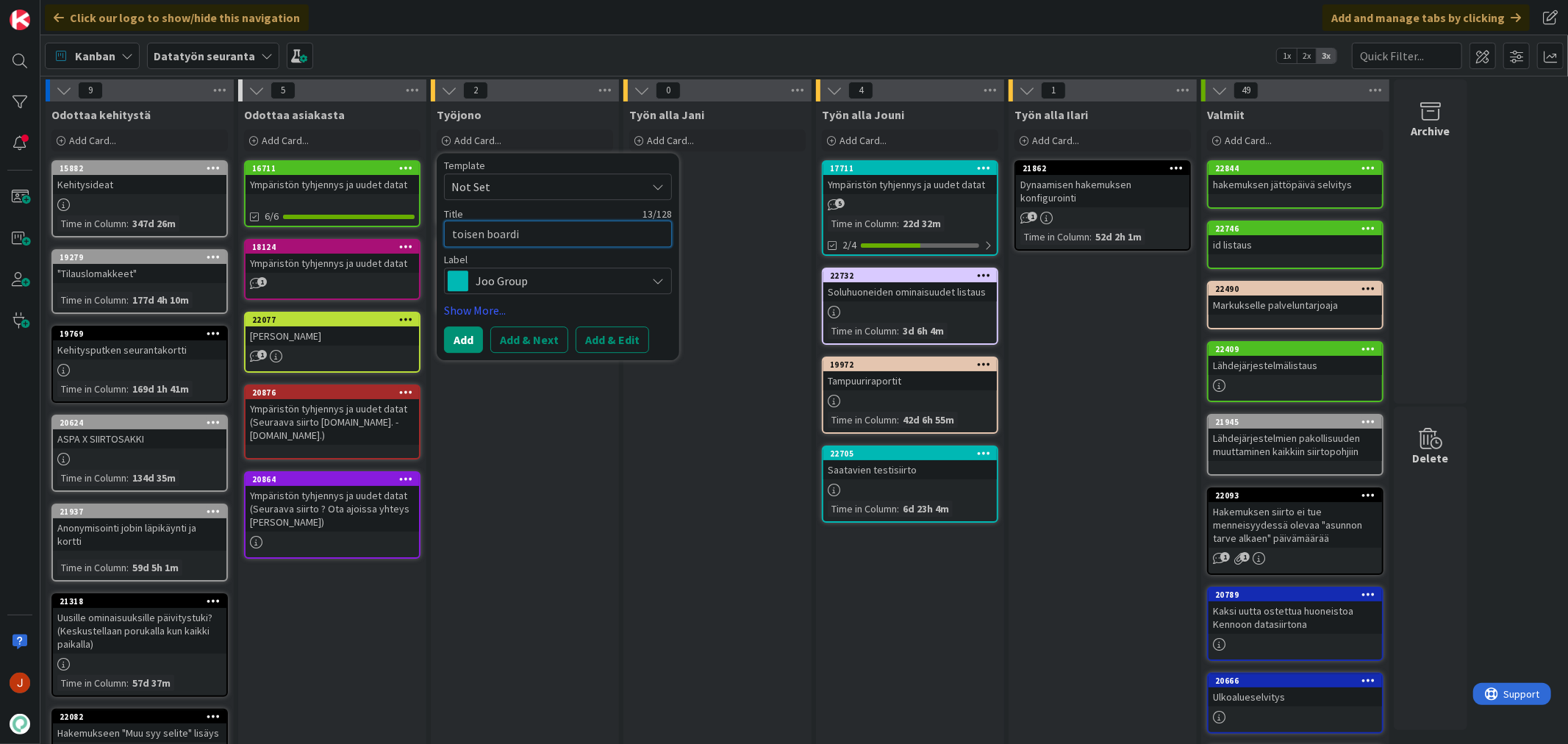
type textarea "x"
type textarea "toisen boardin"
type textarea "x"
type textarea "toisen boardin"
paste textarea "21605"
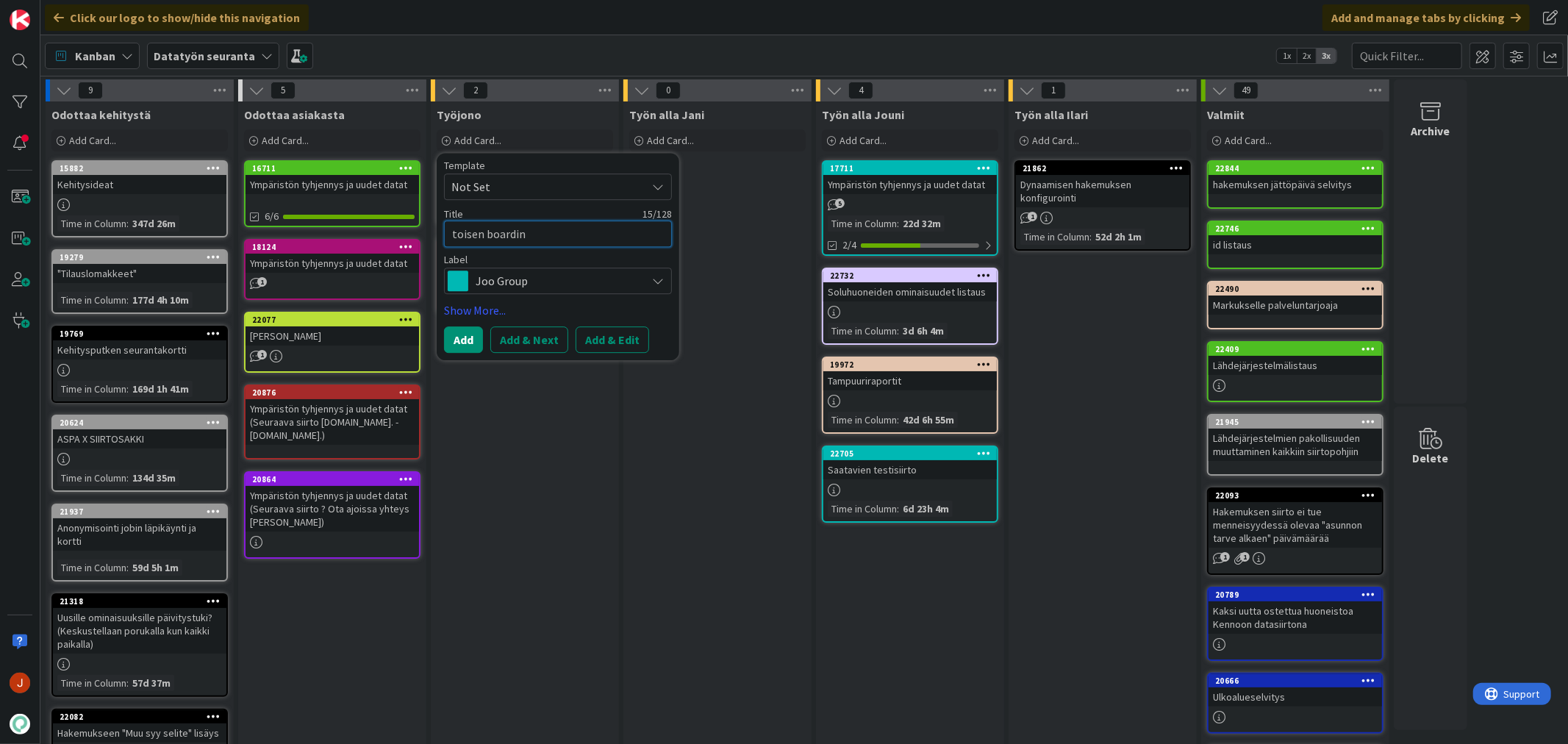
type textarea "x"
type textarea "toisen boardin 21605"
type textarea "x"
type textarea "toisen boardin 21605"
type textarea "x"
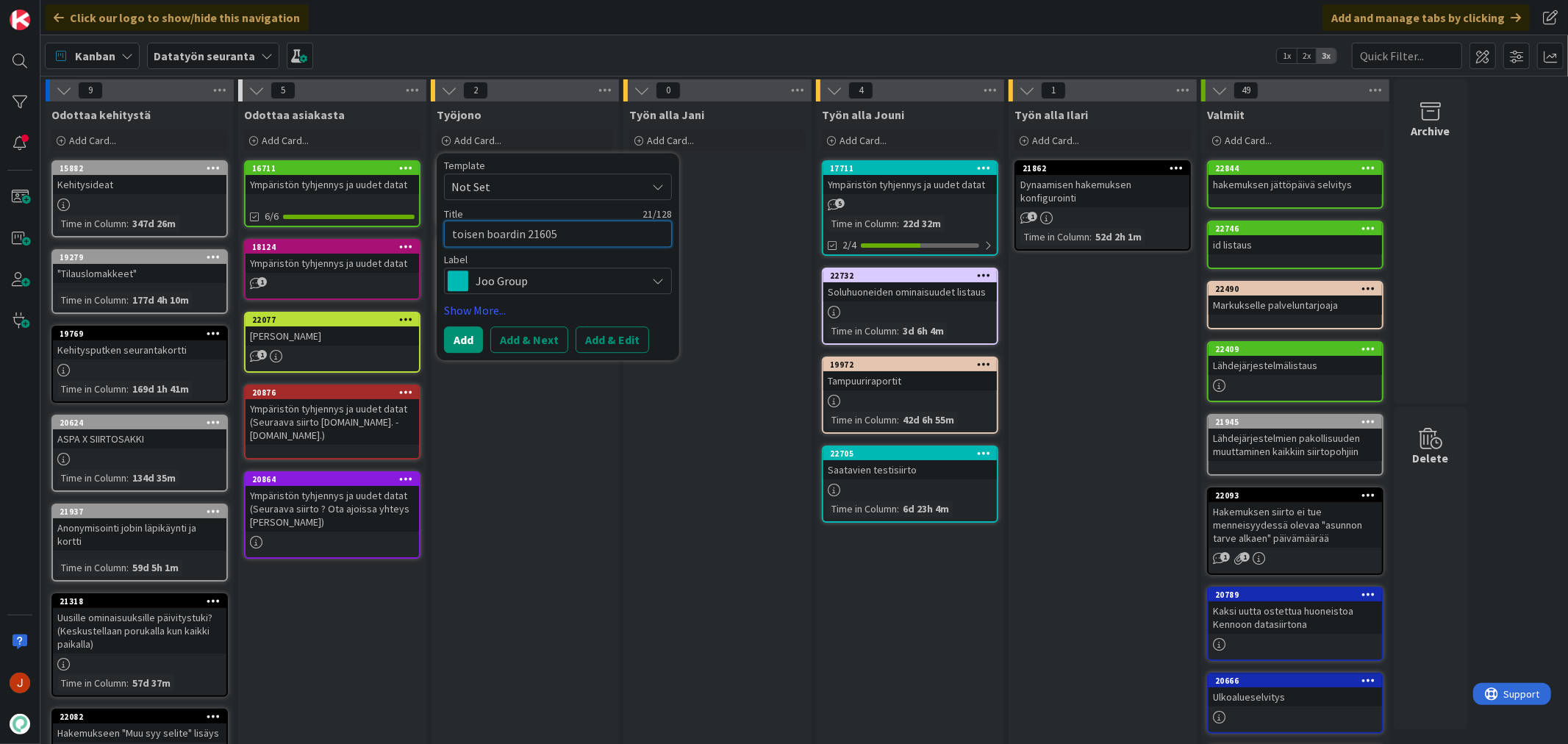
type textarea "toisen boardin 21605 k"
type textarea "x"
type textarea "toisen boardin 21605 ko"
type textarea "x"
type textarea "toisen boardin 21605 kor"
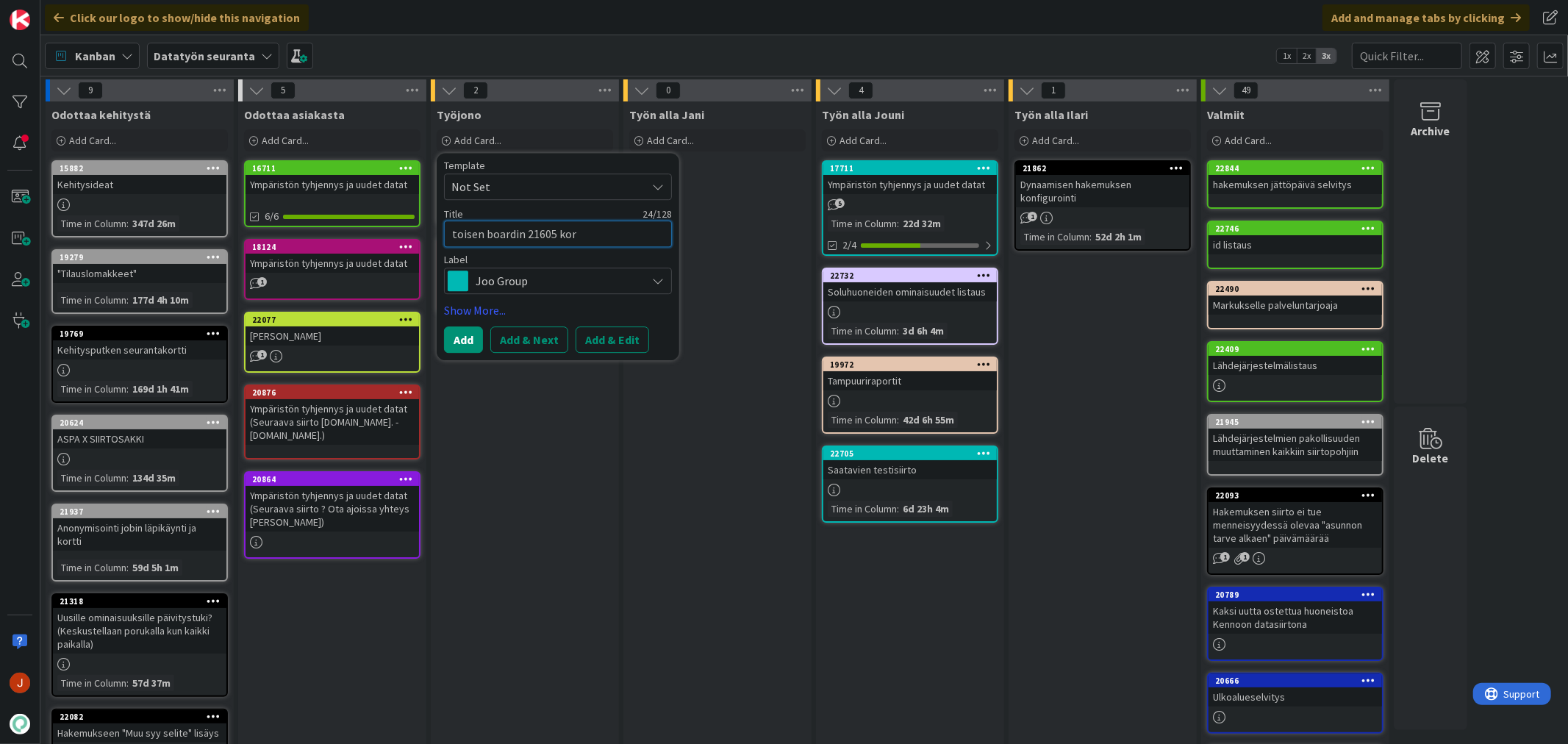
type textarea "x"
type textarea "toisen boardin 21605 kort"
type textarea "x"
type textarea "toisen boardin 21605 korti"
type textarea "x"
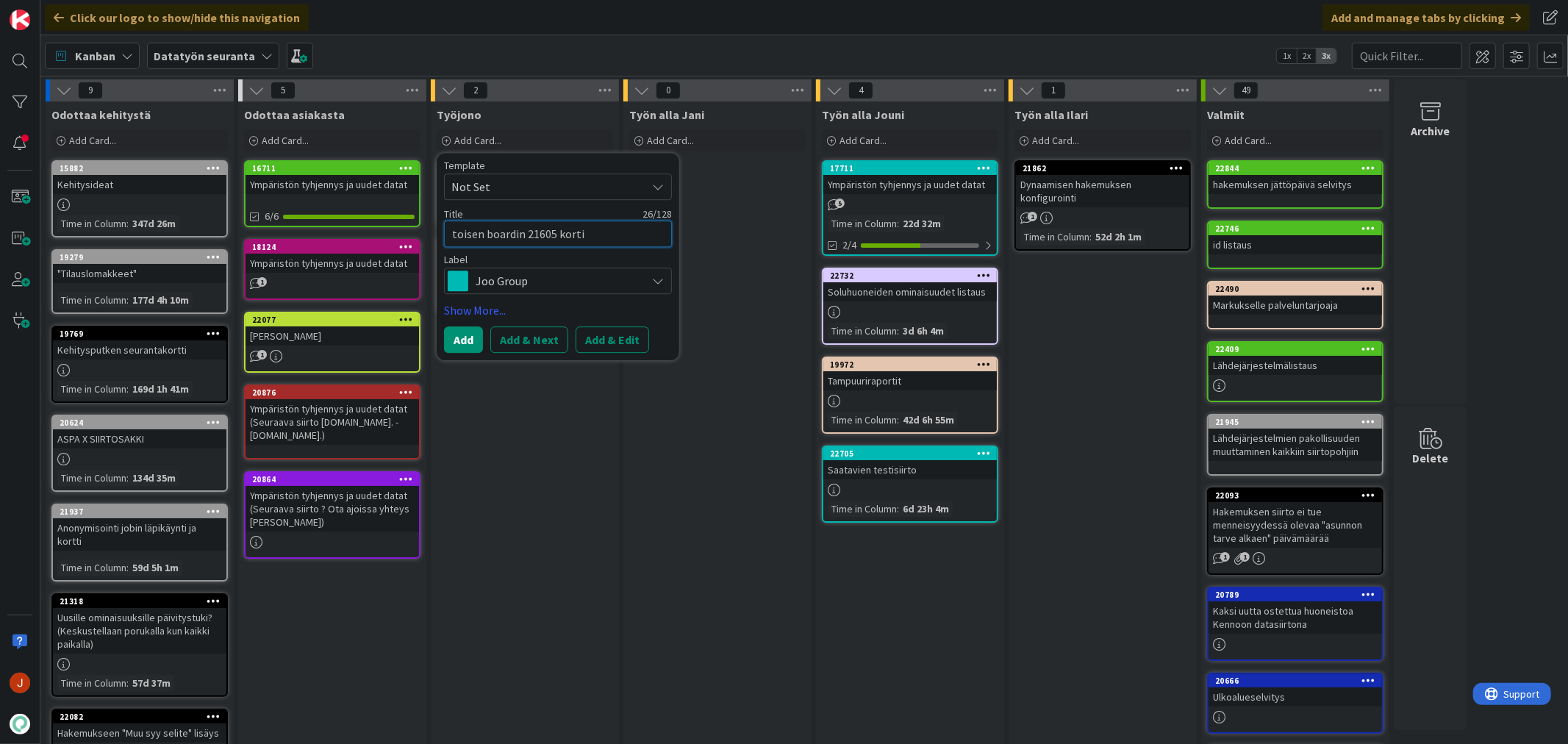
type textarea "toisen boardin 21605 kortin"
type textarea "x"
type textarea "toisen boardin 21605 kortin"
type textarea "x"
type textarea "toisen boardin 21605 kortin h"
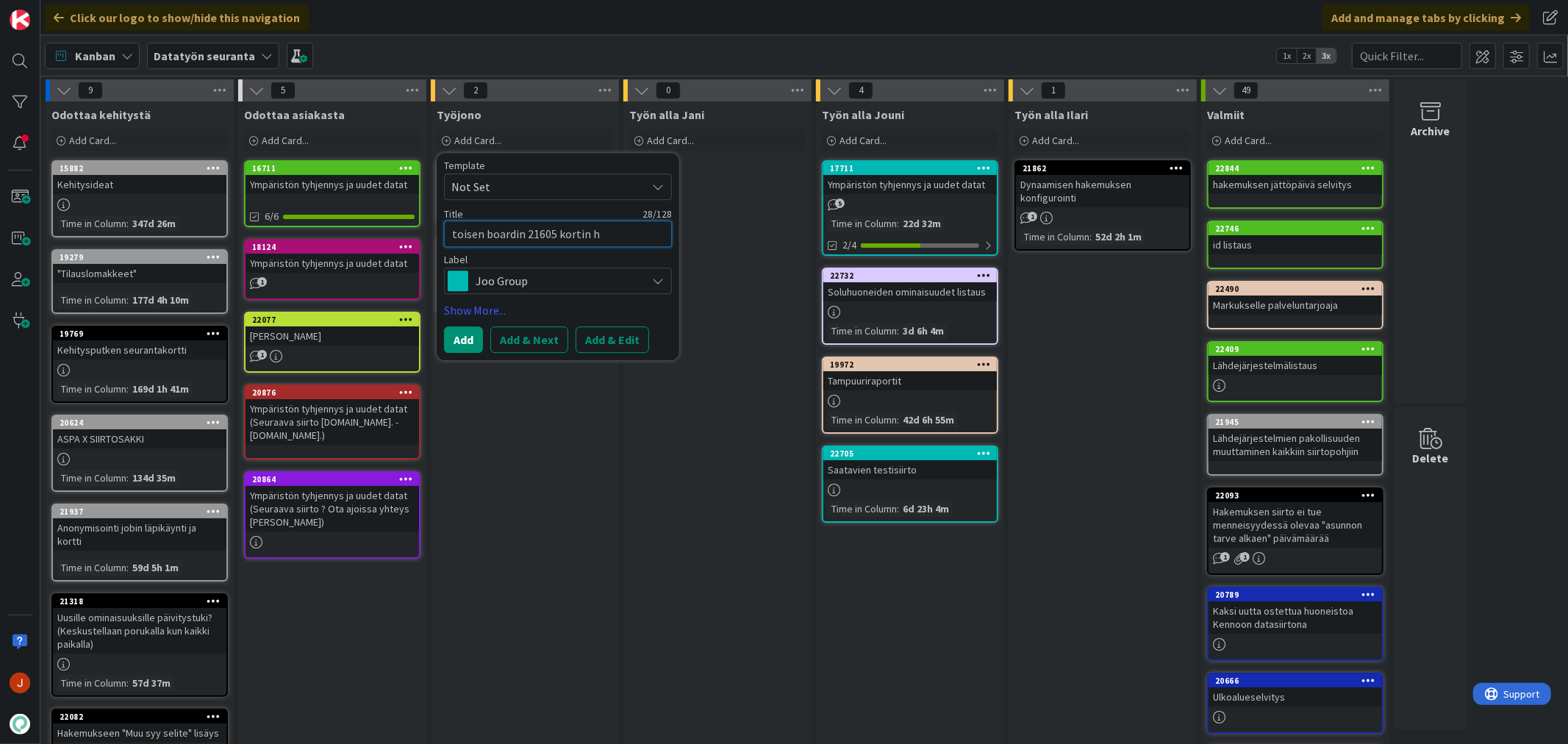
type textarea "x"
type textarea "toisen boardin 21605 kortin ho"
type textarea "x"
type textarea "toisen boardin 21605 kortin hoi"
type textarea "x"
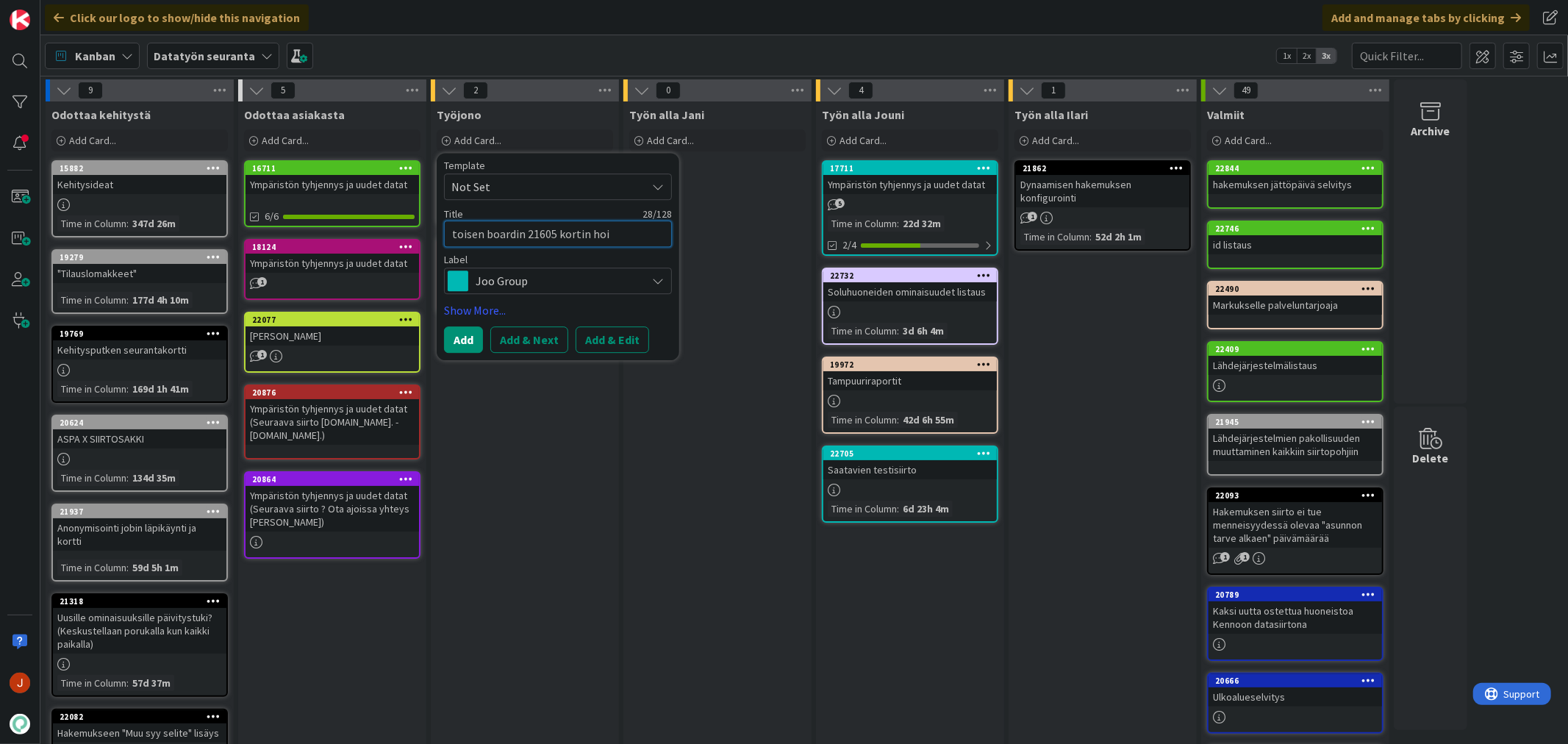
type textarea "toisen boardin 21605 kortin hoit"
type textarea "x"
type textarea "toisen boardin 21605 kortin hoita"
type textarea "x"
type textarea "toisen boardin 21605 kortin hoitam"
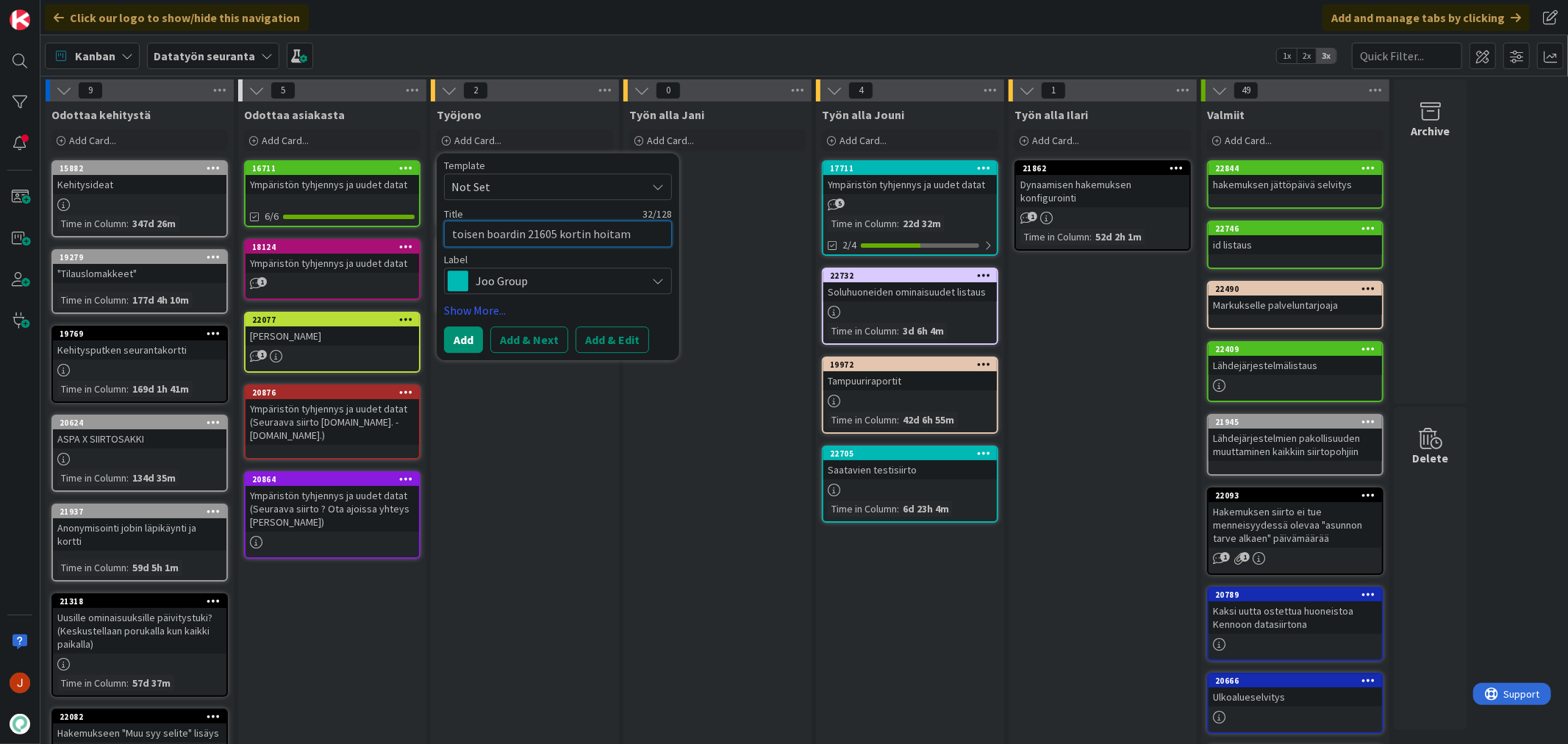
type textarea "x"
type textarea "toisen boardin 21605 kortin hoitamie"
type textarea "x"
type textarea "toisen boardin 21605 kortin hoitamien"
type textarea "x"
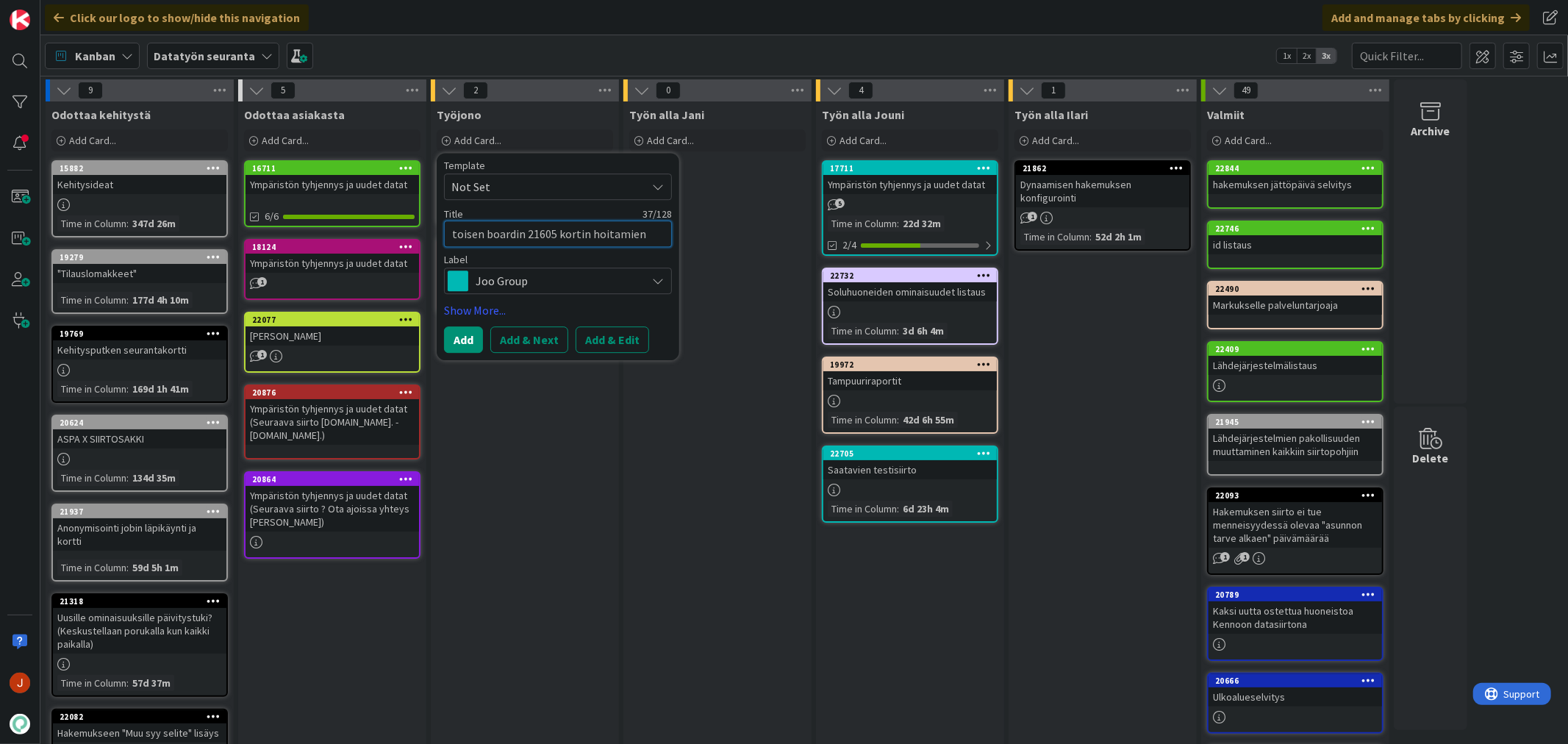
type textarea "toisen boardin 21605 kortin hoitamienn"
type textarea "x"
type textarea "toisen boardin 21605 kortin hoitamien"
type textarea "x"
type textarea "toisen boardin 21605 kortin hoitamie"
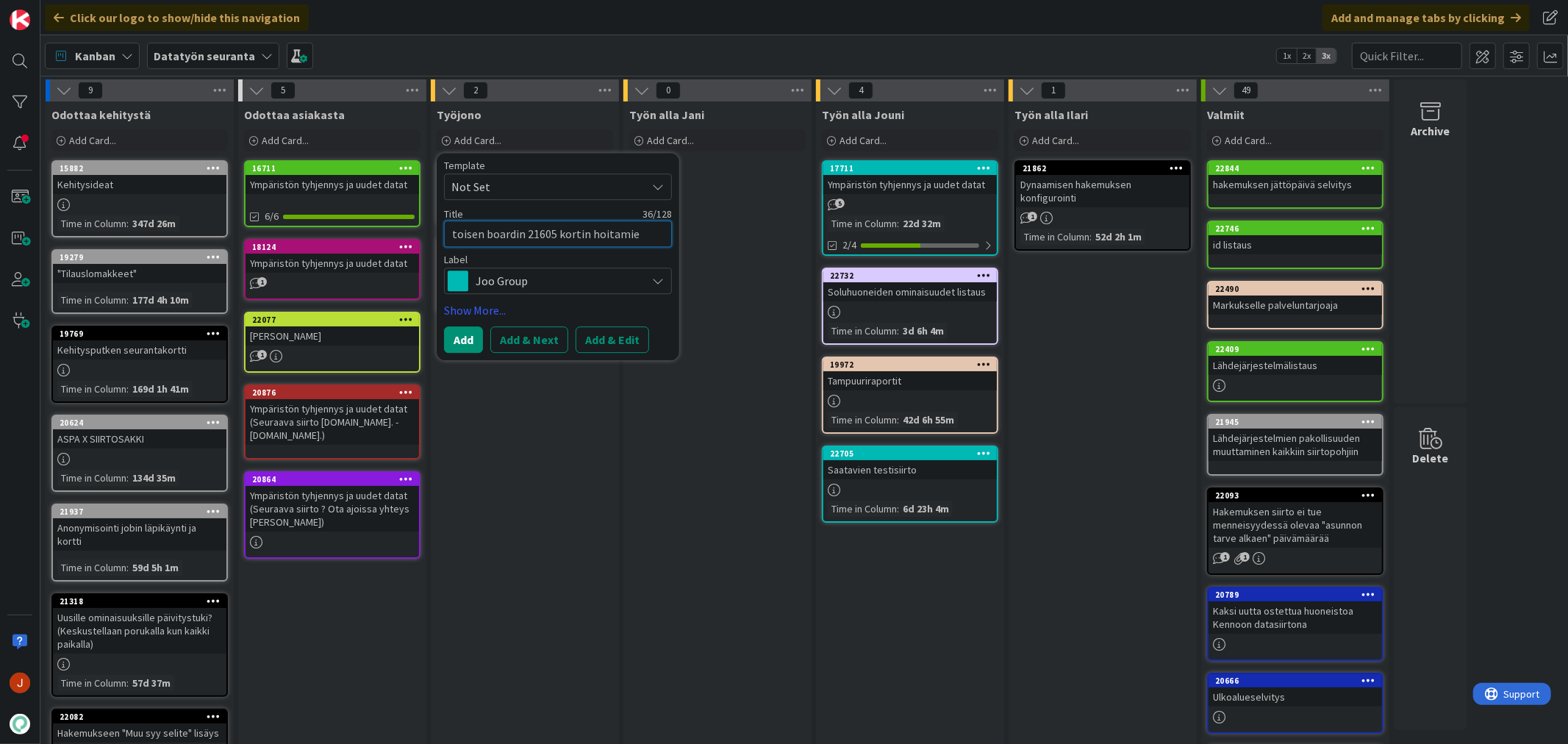
type textarea "x"
type textarea "toisen boardin 21605 kortin hoitami"
type textarea "x"
type textarea "toisen boardin 21605 kortin hoitamin"
type textarea "x"
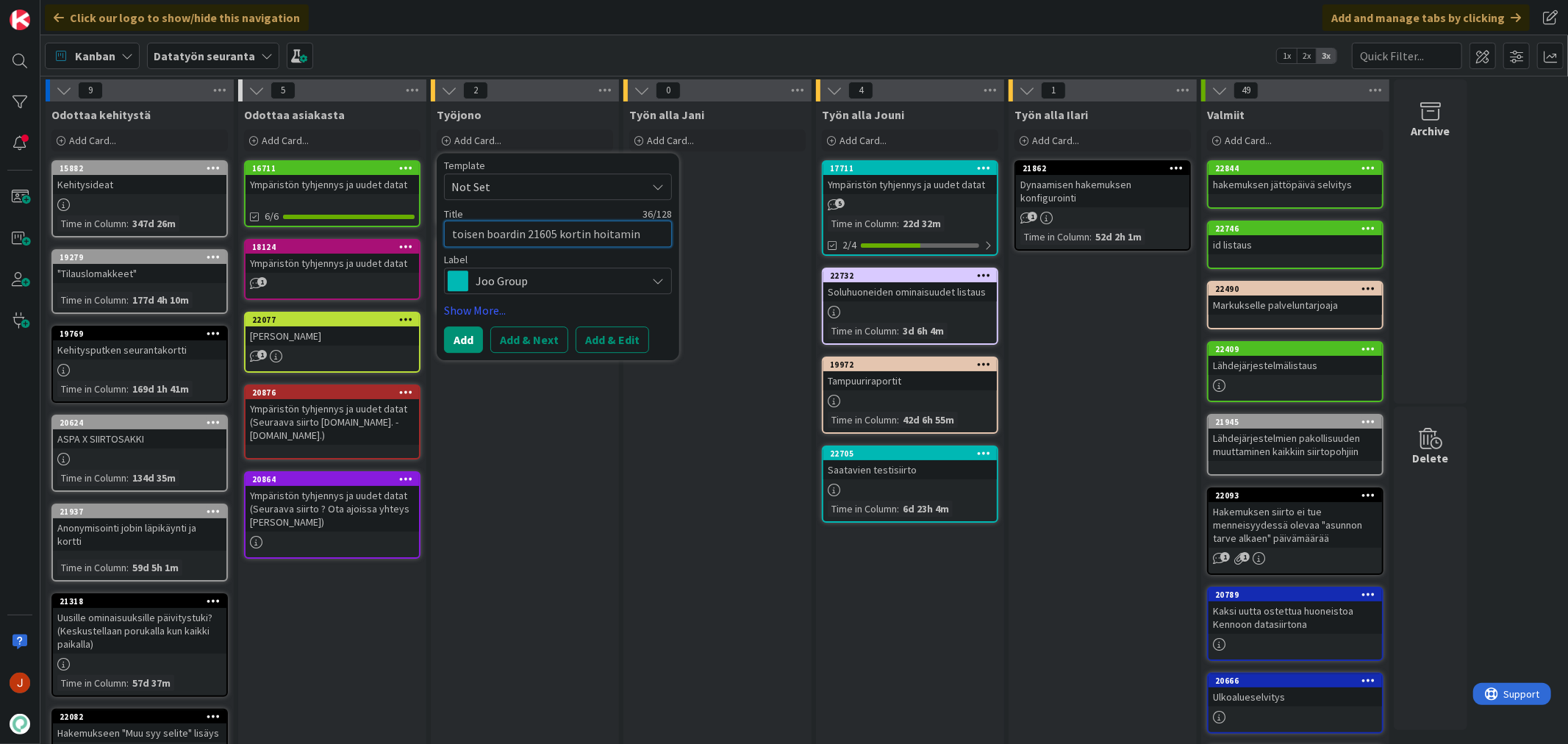
type textarea "toisen boardin 21605 kortin hoitamine"
type textarea "x"
type textarea "toisen boardin 21605 kortin hoitaminen"
click at [466, 341] on button "Add" at bounding box center [464, 340] width 39 height 27
